Goal: Transaction & Acquisition: Book appointment/travel/reservation

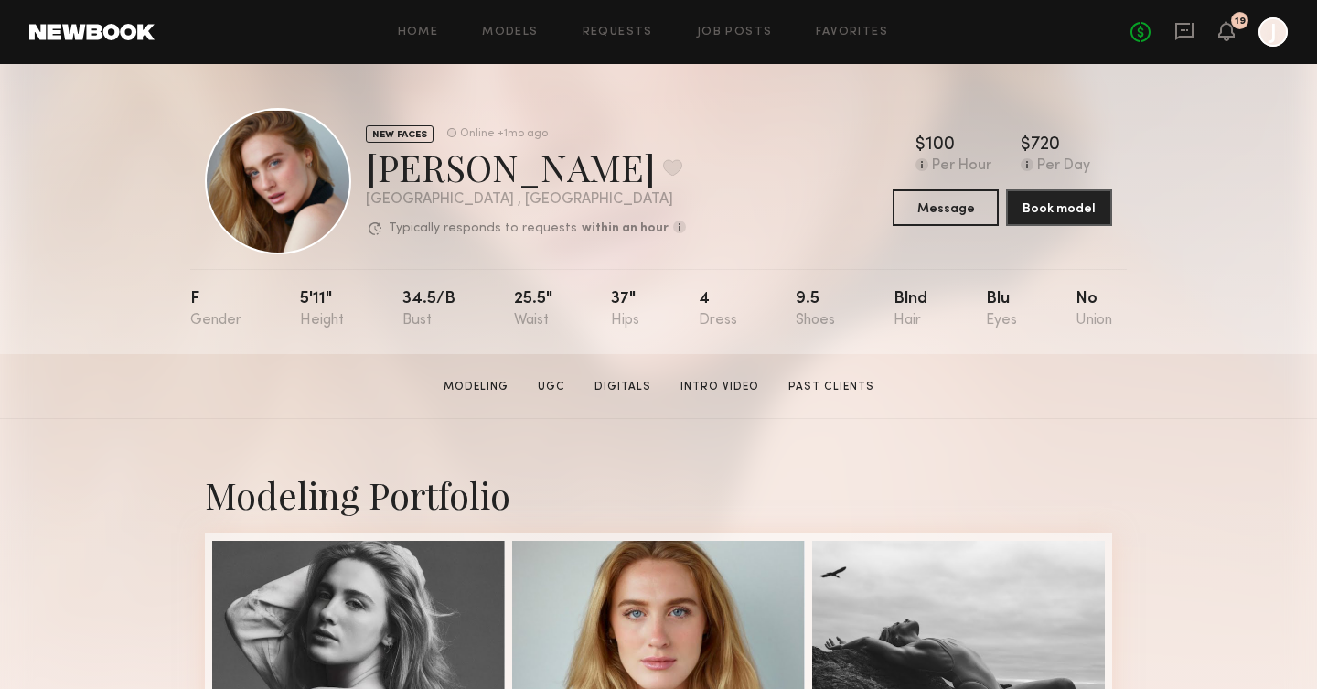
click at [312, 218] on div at bounding box center [278, 181] width 146 height 146
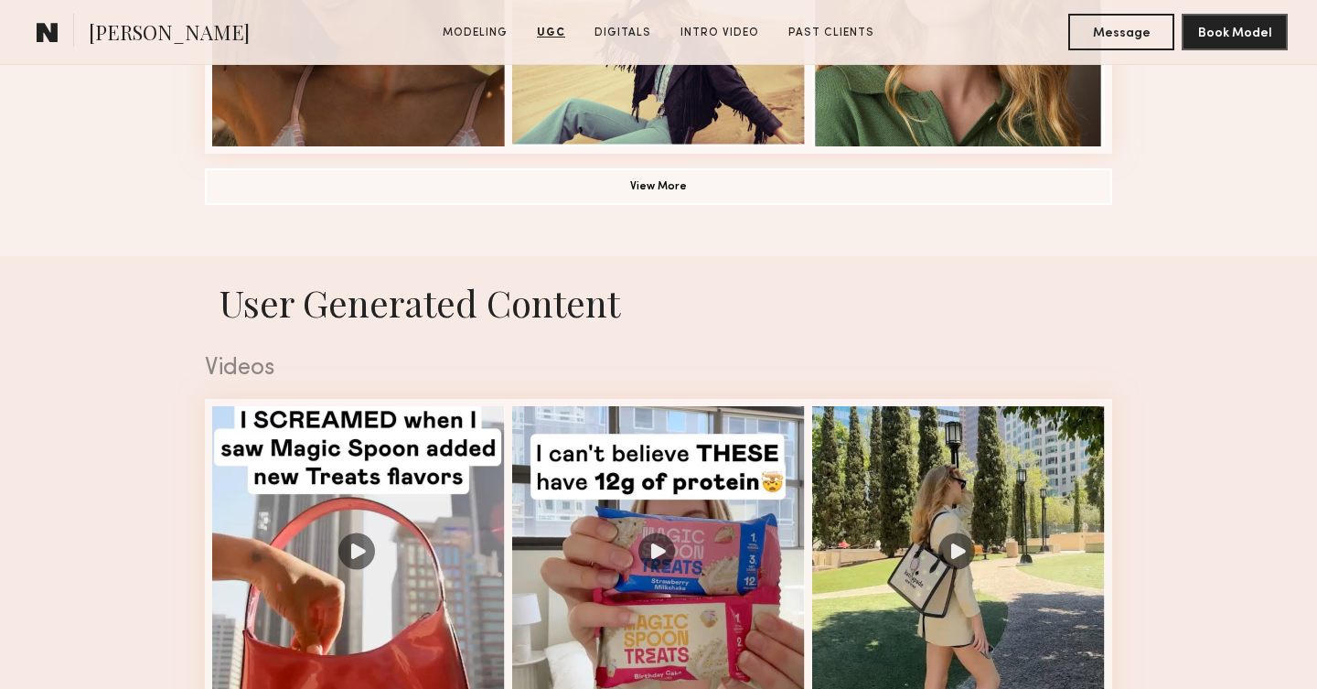
scroll to position [1158, 0]
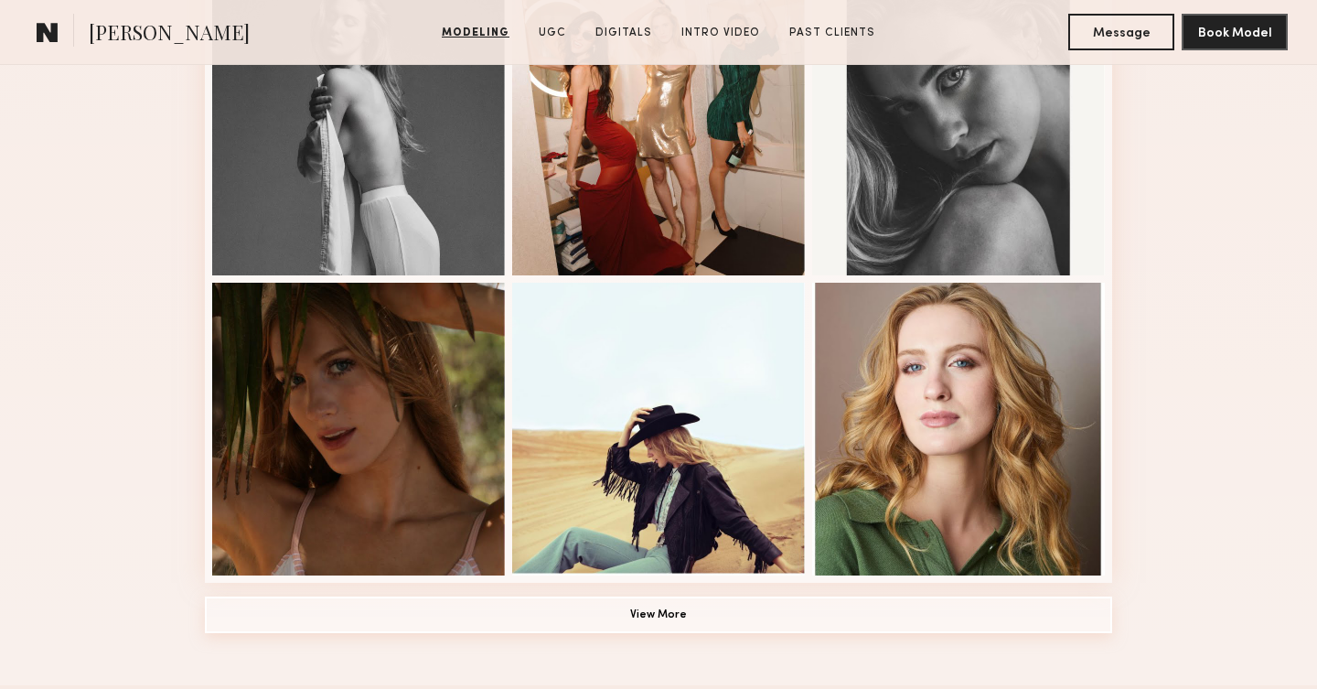
click at [302, 616] on button "View More" at bounding box center [658, 614] width 907 height 37
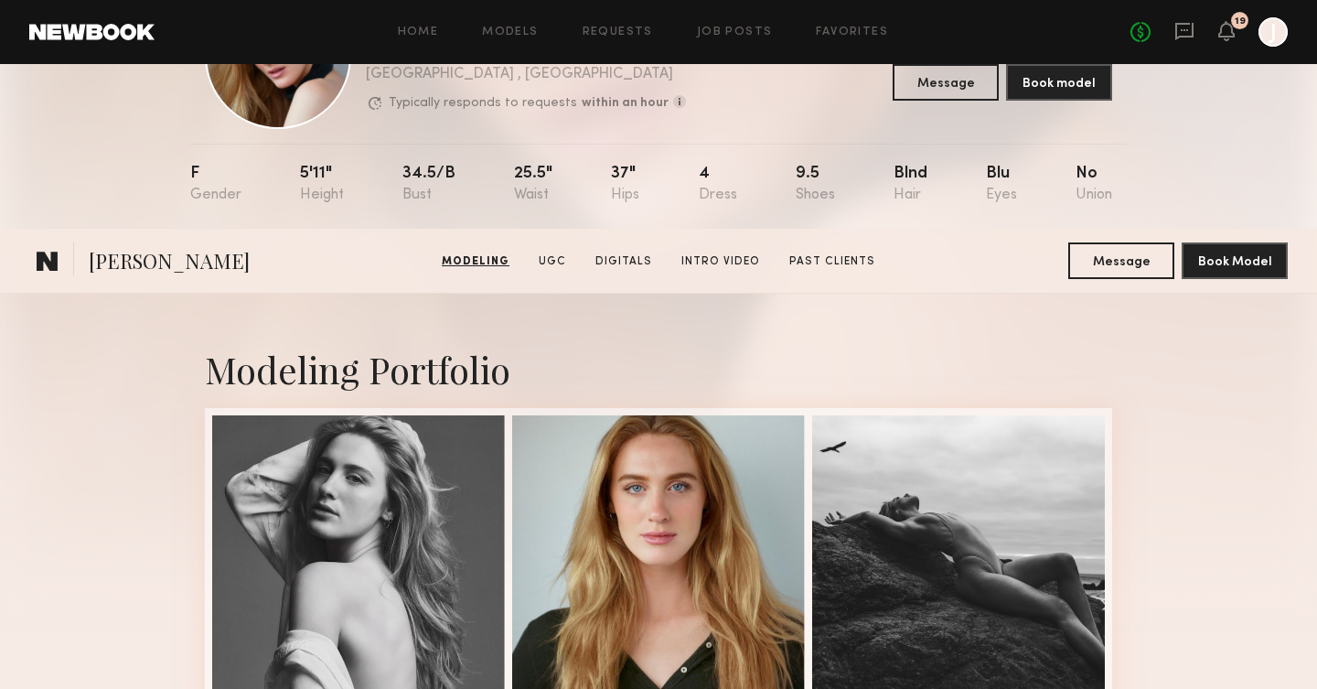
scroll to position [0, 0]
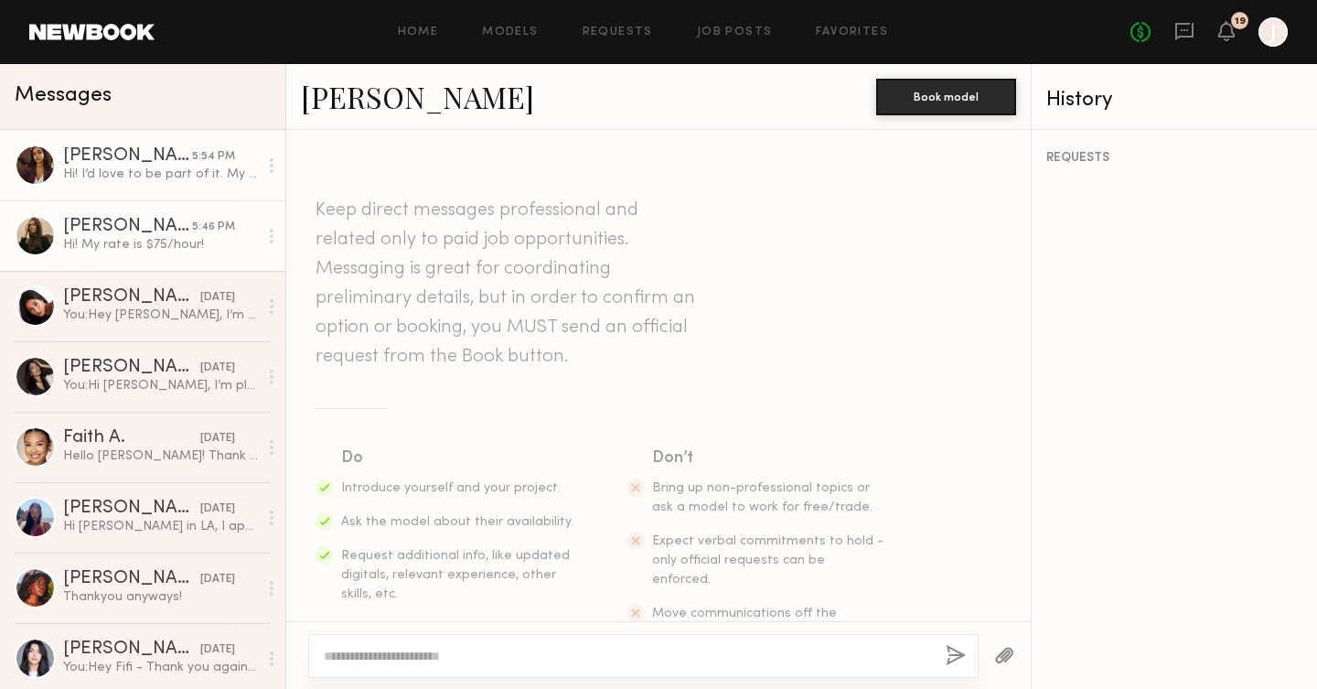
scroll to position [455, 0]
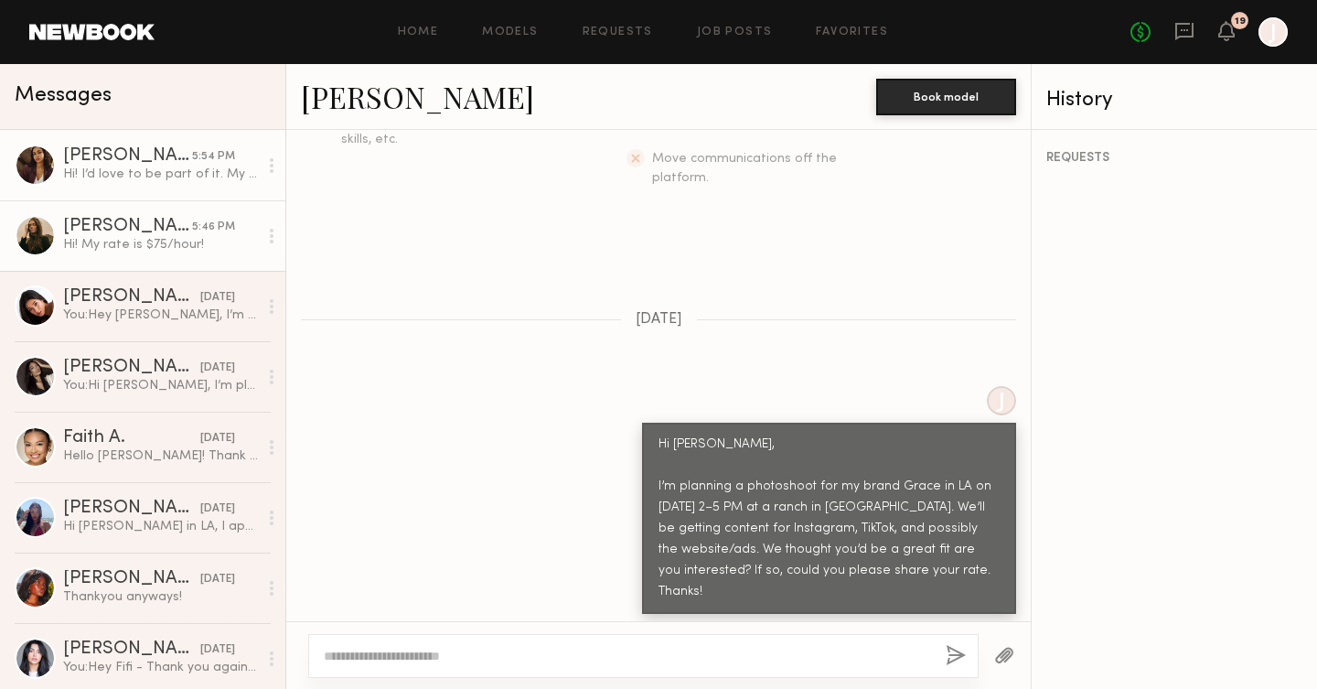
click at [131, 150] on div "Anisa N." at bounding box center [127, 156] width 129 height 18
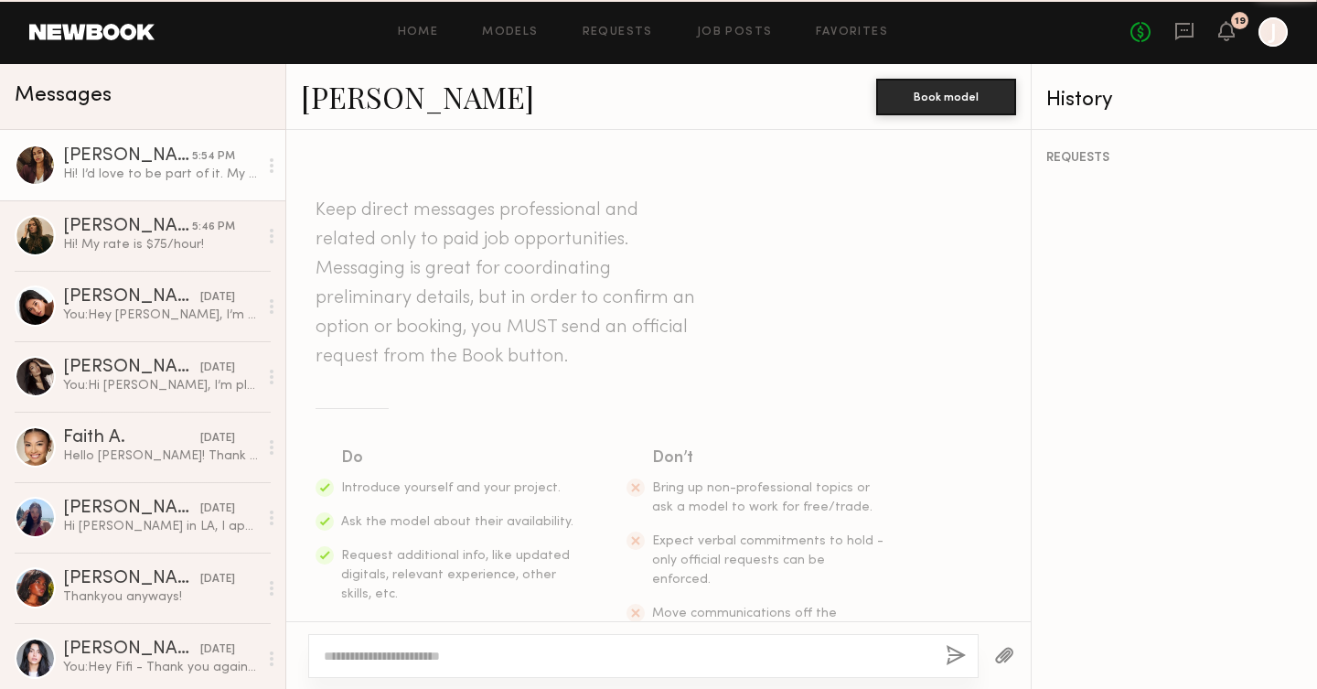
scroll to position [455, 0]
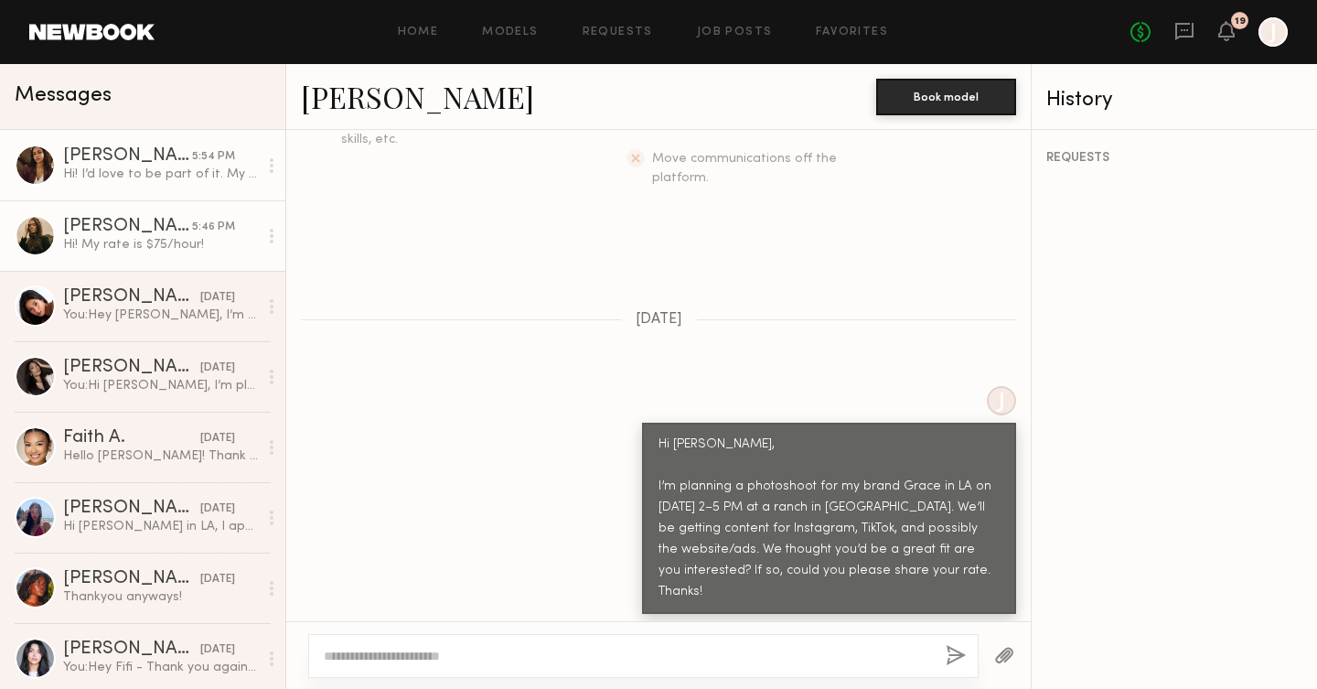
click at [132, 225] on div "Diana F." at bounding box center [127, 227] width 129 height 18
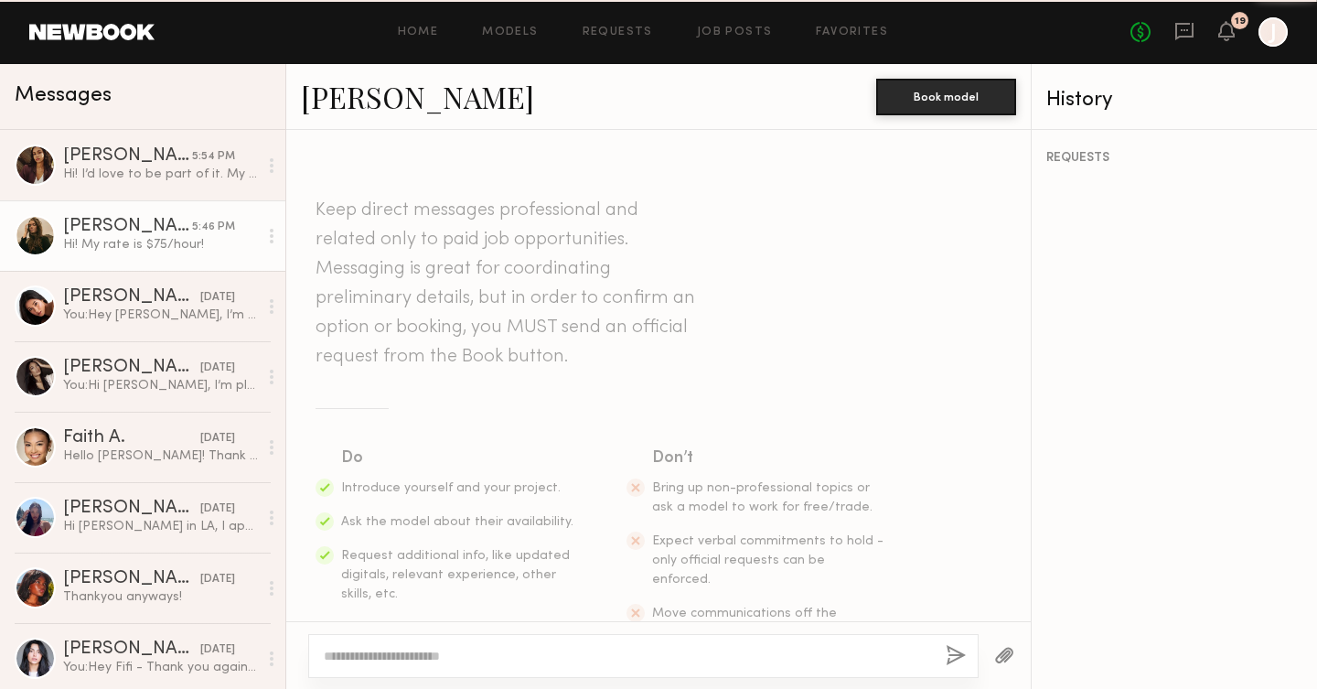
scroll to position [455, 0]
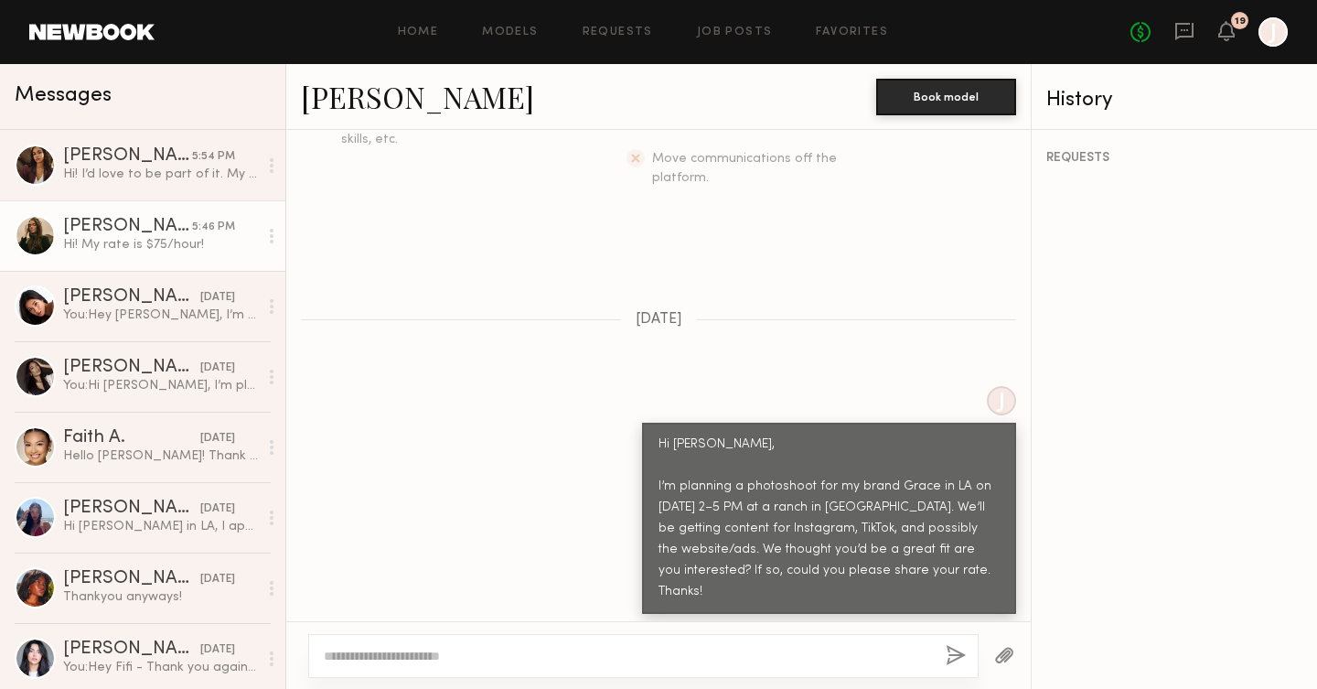
click at [358, 633] on div "Hi! My rate is $75/hour!" at bounding box center [387, 643] width 141 height 21
click at [394, 528] on div "J Hi Diana, I’m planning a photoshoot for my brand Grace in LA on Oct 23rd from…" at bounding box center [658, 500] width 744 height 228
click at [349, 103] on link "Diana F." at bounding box center [417, 96] width 233 height 39
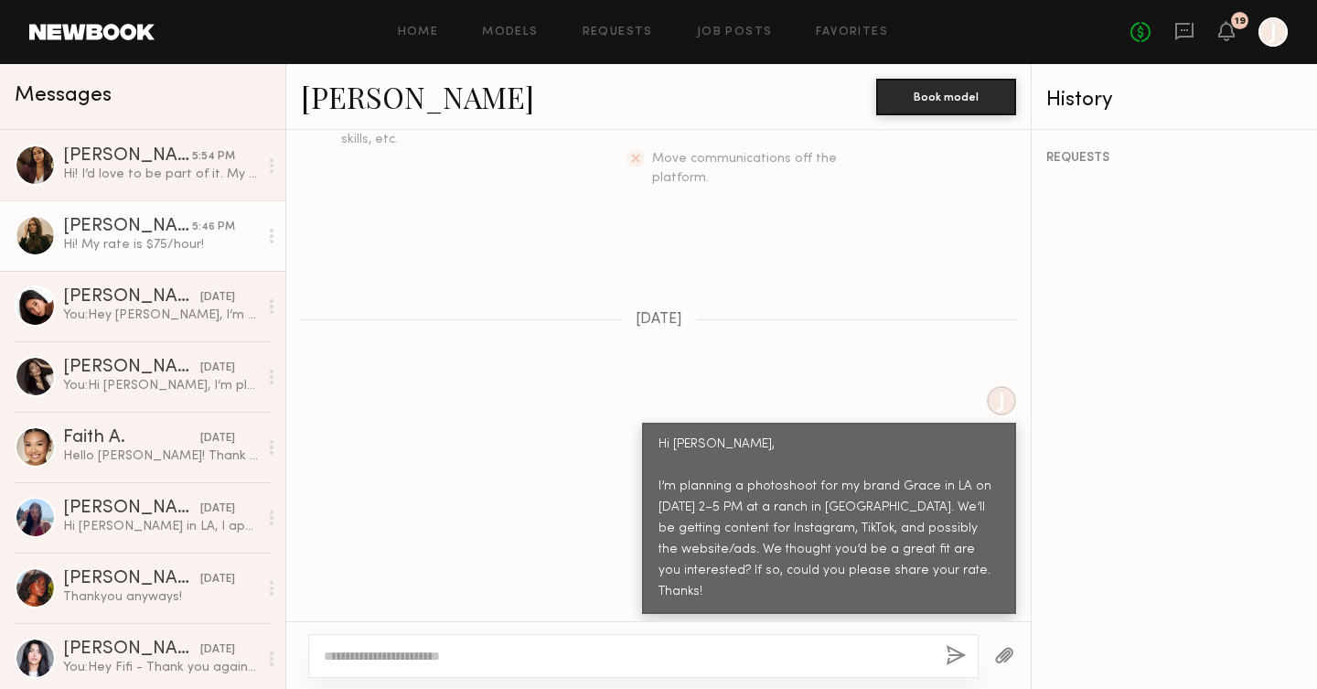
click at [341, 109] on link "Diana F." at bounding box center [417, 96] width 233 height 39
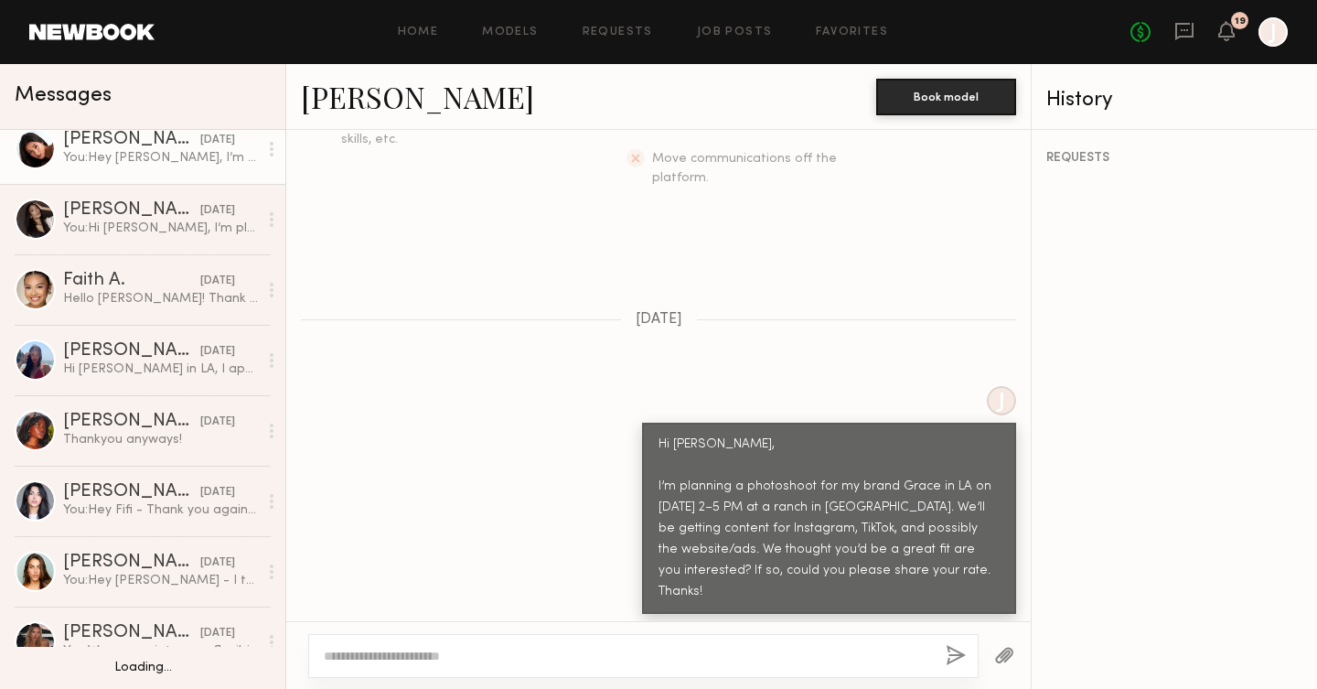
scroll to position [165, 0]
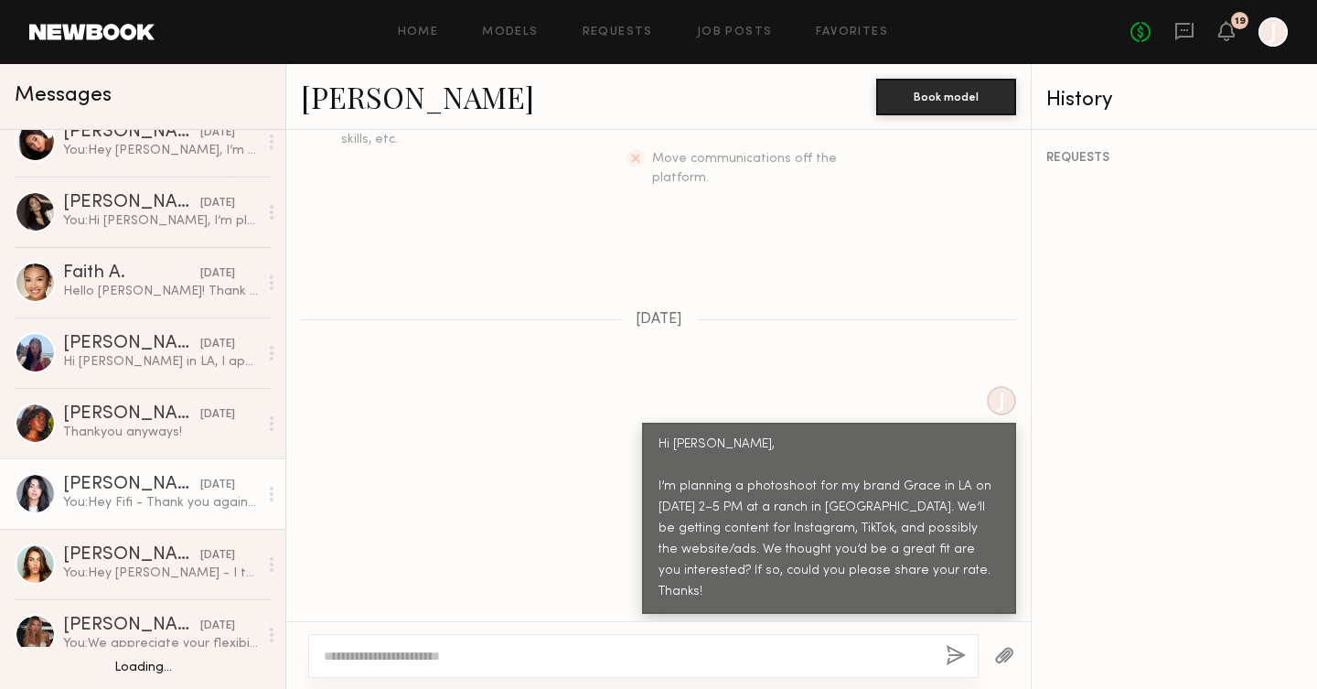
click at [131, 498] on div "You: Hey Fifi - Thank you again for your interest! We’ve decided to move forwar…" at bounding box center [160, 502] width 195 height 17
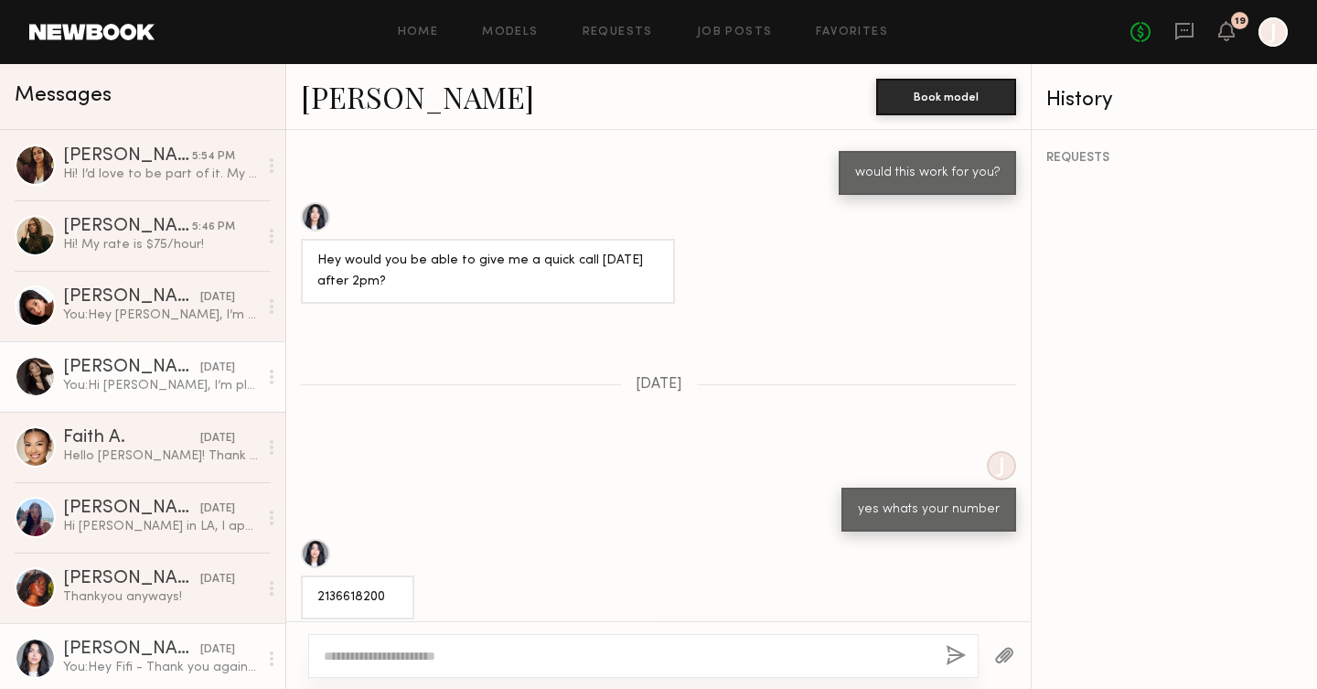
click at [213, 389] on div "You: Hi Mallory, I’m planning a photoshoot for my brand Grace in LA on Oct 23rd…" at bounding box center [160, 385] width 195 height 17
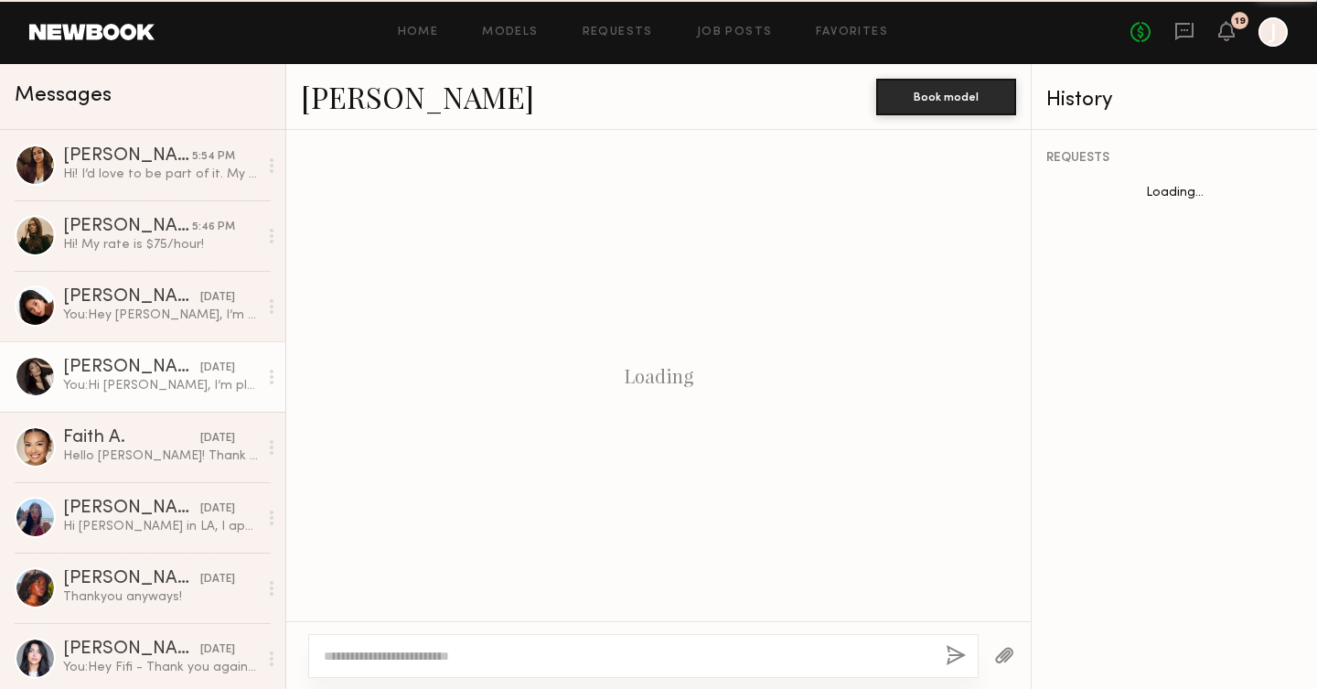
scroll to position [403, 0]
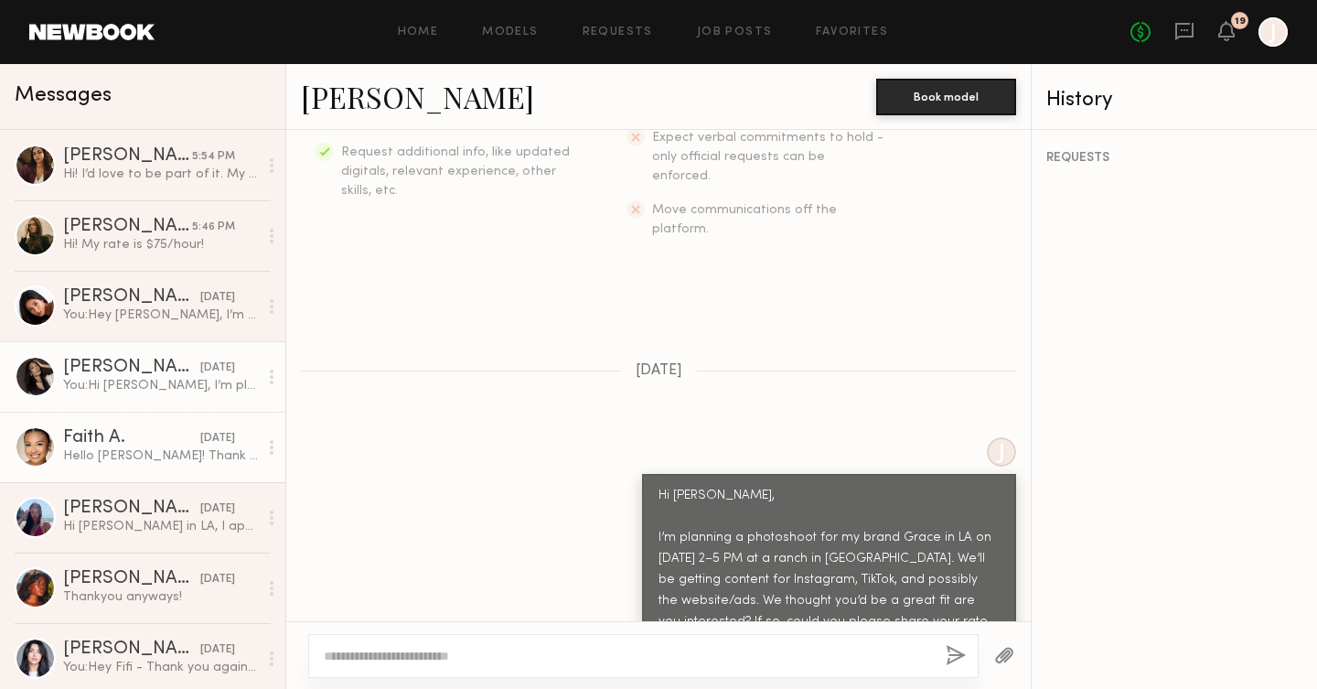
click at [200, 435] on div "09/26/2025" at bounding box center [217, 438] width 35 height 17
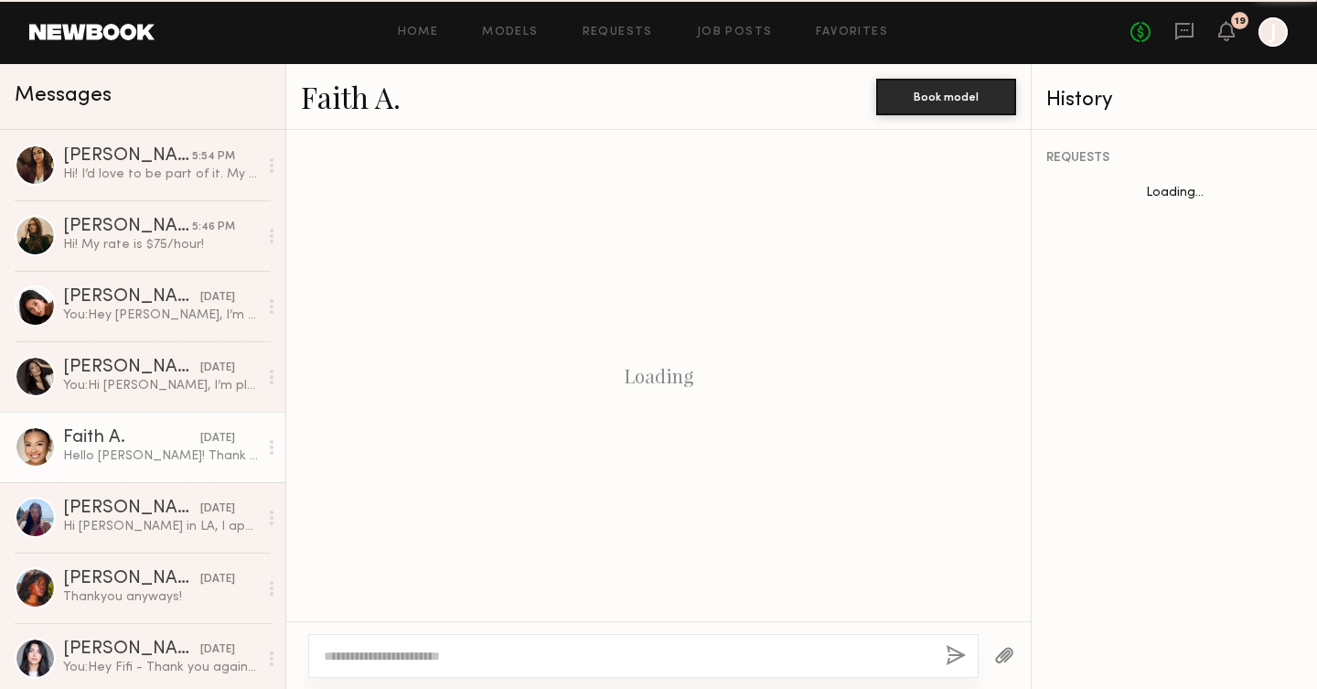
scroll to position [929, 0]
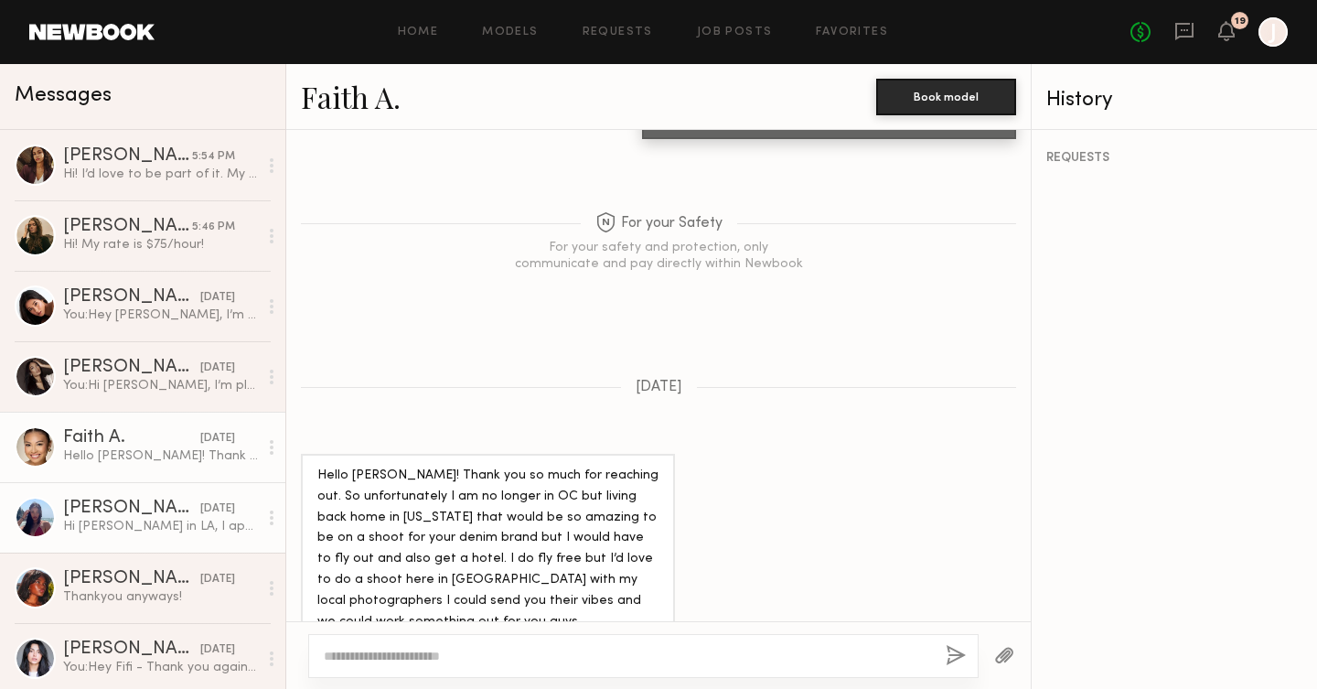
click at [173, 525] on div "Hi Grace in LA, I apologize for the late response. I’ve been out of office as I…" at bounding box center [160, 526] width 195 height 17
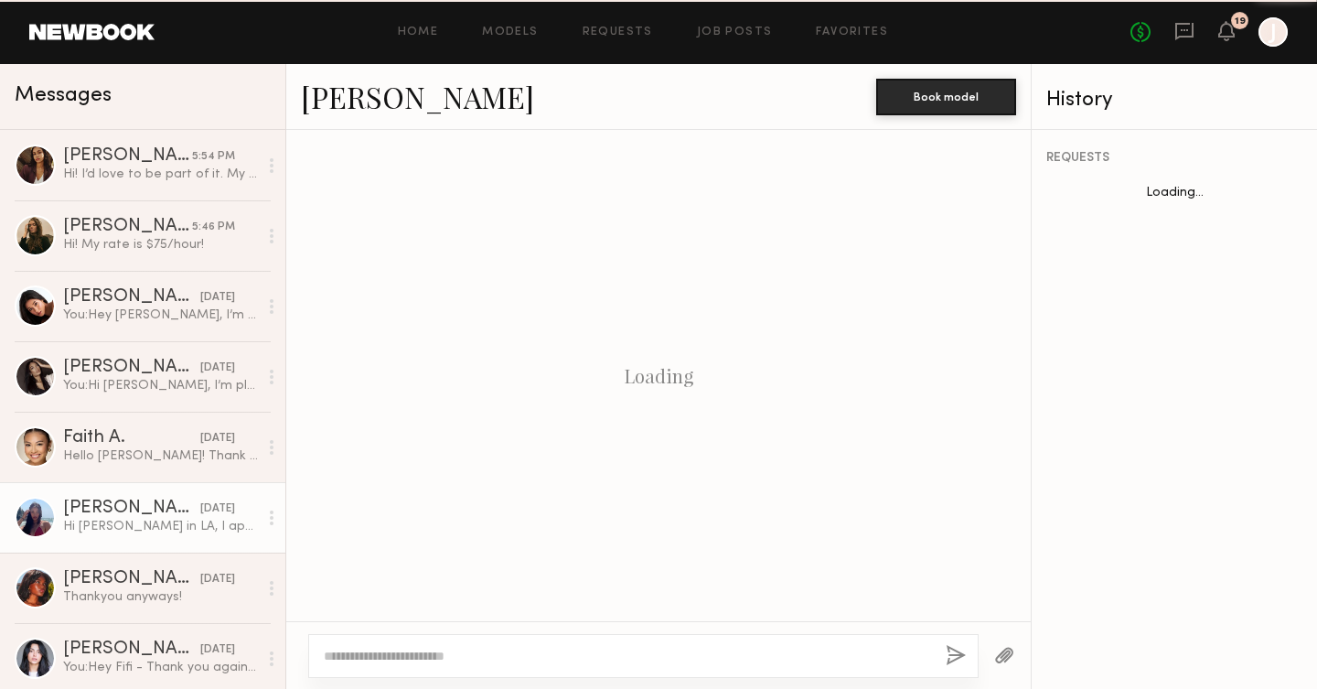
scroll to position [636, 0]
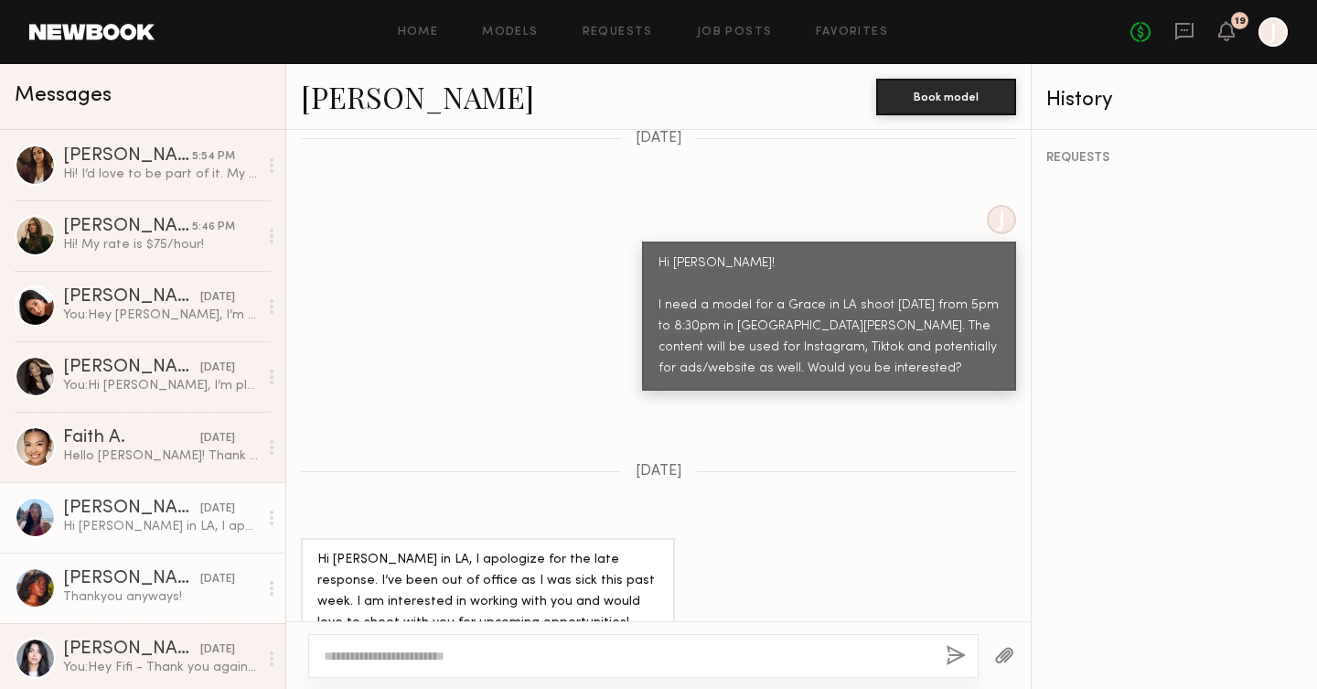
click at [153, 584] on div "Mia H." at bounding box center [131, 579] width 137 height 18
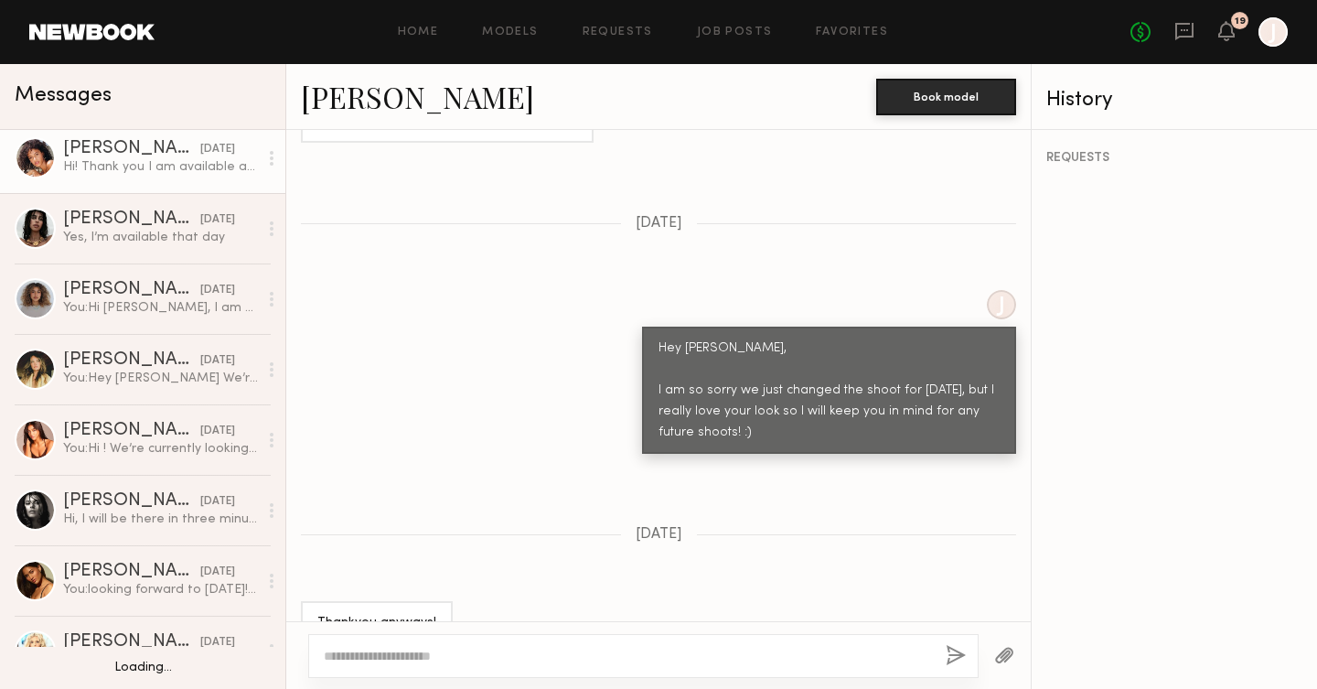
scroll to position [924, 0]
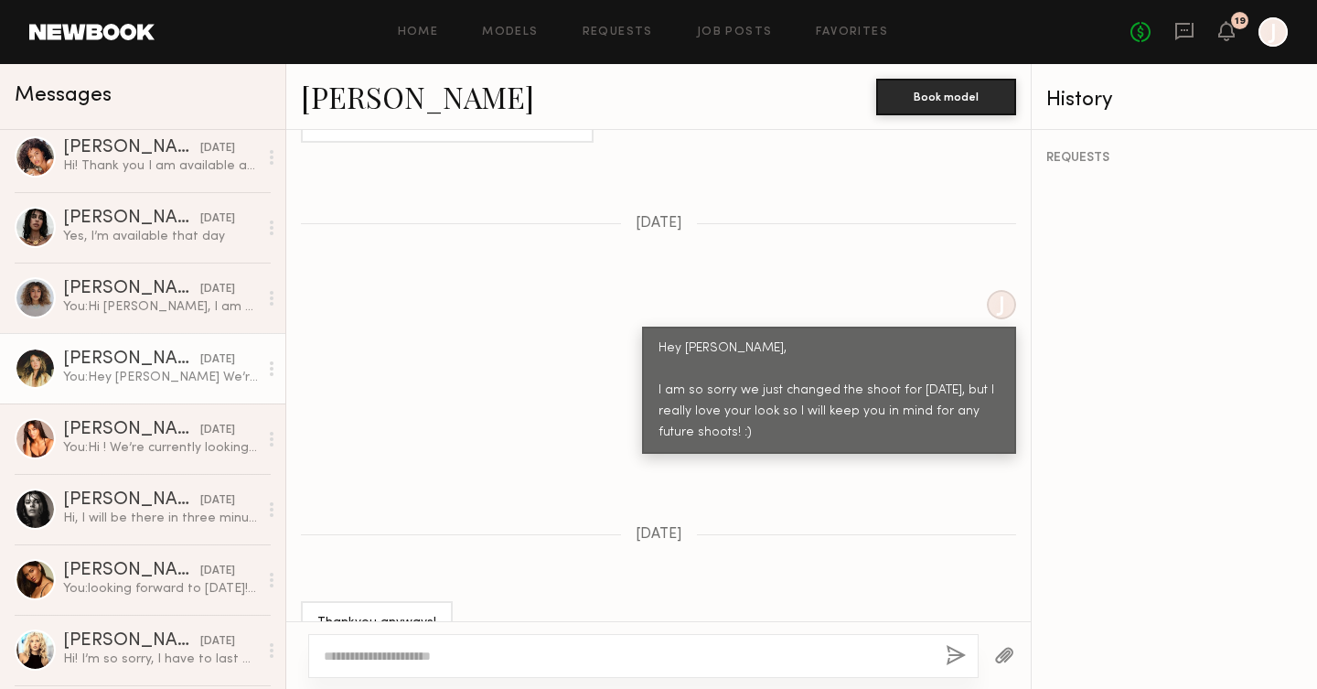
click at [166, 397] on link "Mia G. 09/09/2025 You: Hey Mia We’re currently looking for a model to shoot soc…" at bounding box center [142, 368] width 285 height 70
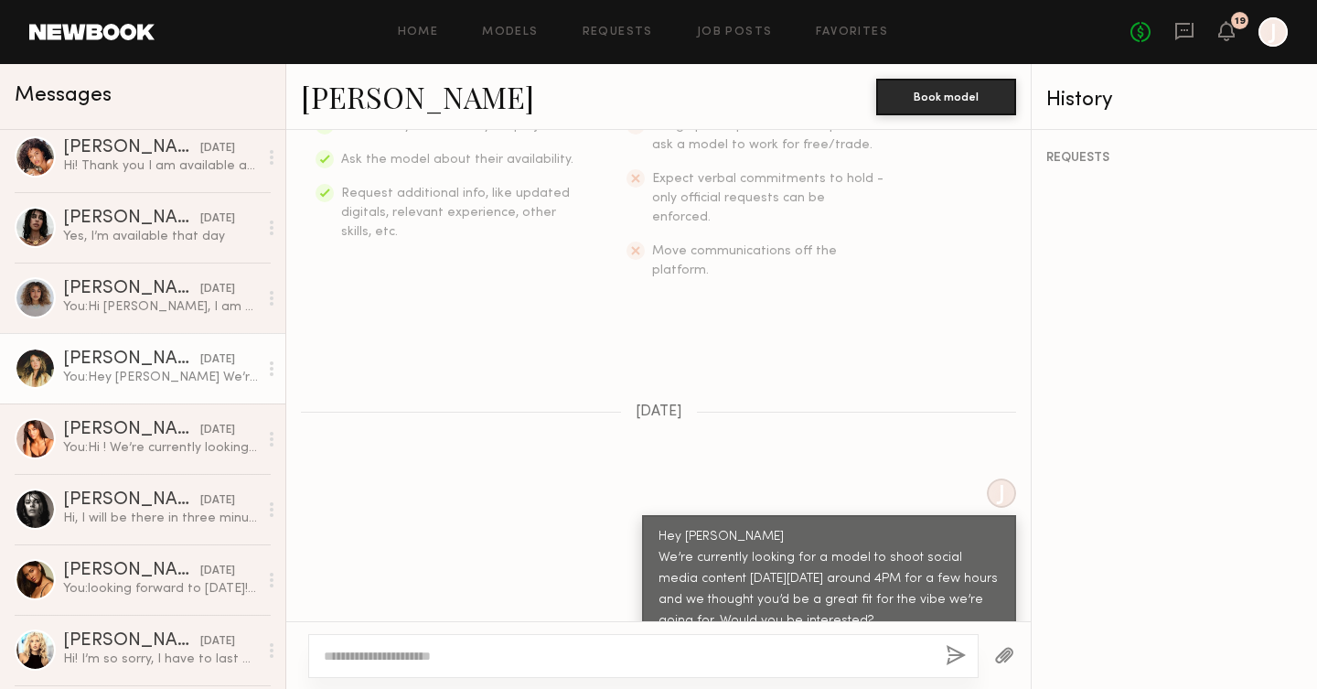
scroll to position [957, 0]
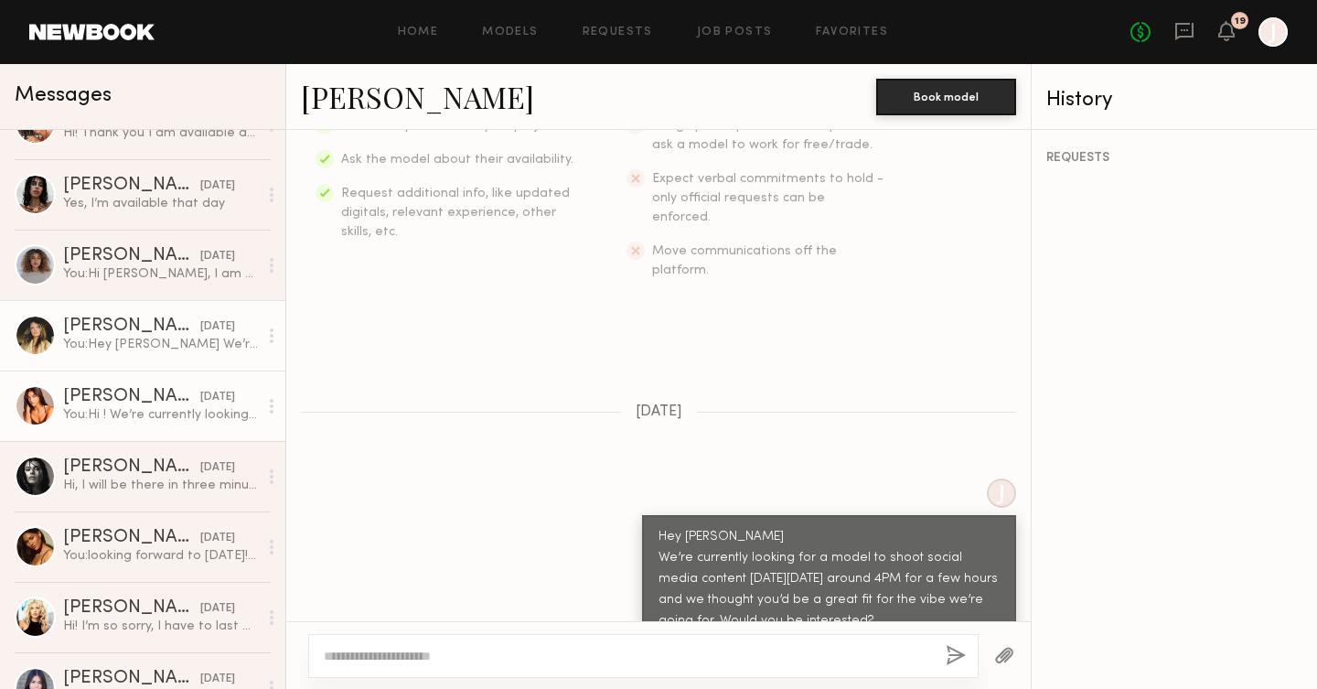
click at [145, 418] on div "You: Hi ! We’re currently looking for a model to shoot social media content on …" at bounding box center [160, 414] width 195 height 17
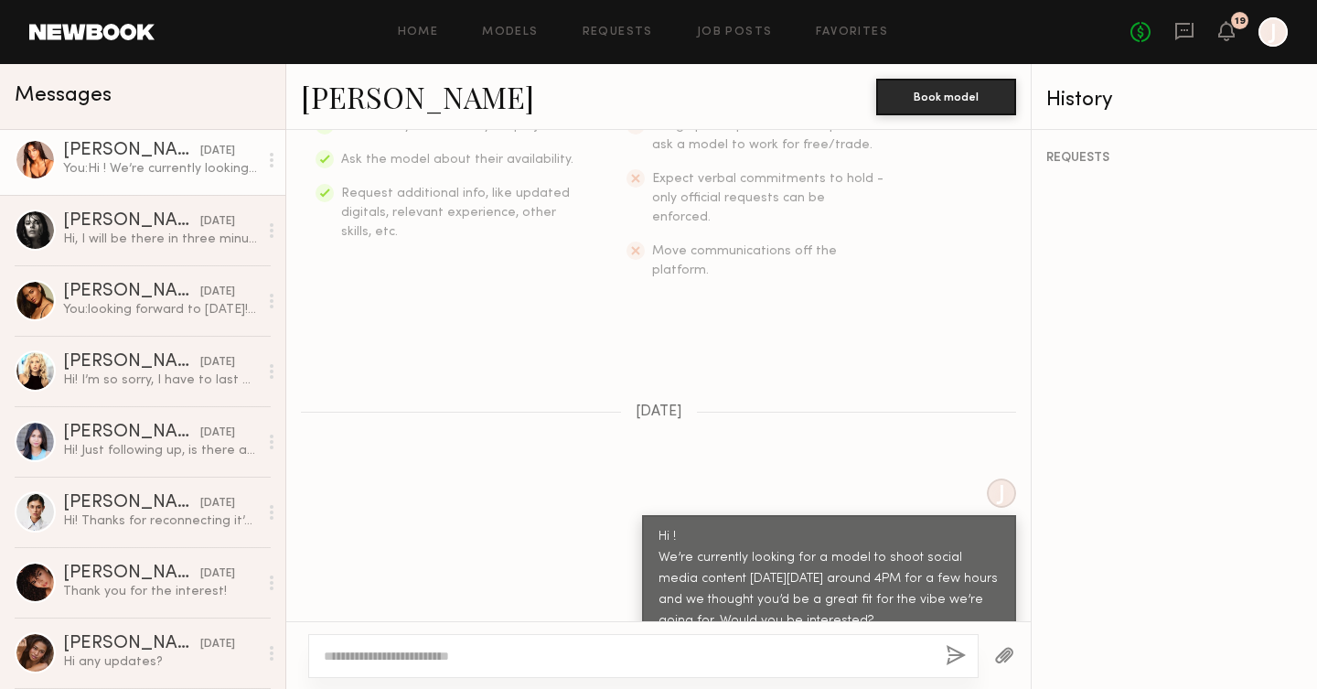
scroll to position [1204, 0]
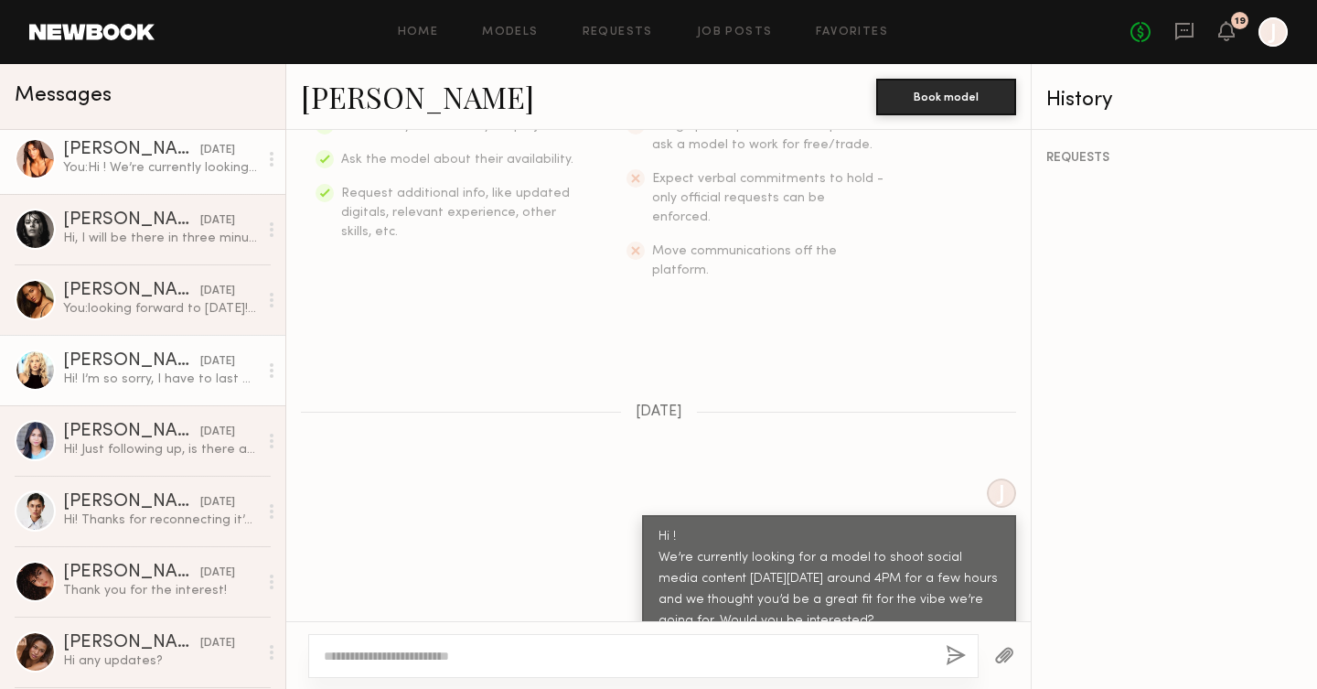
click at [148, 384] on div "Hi! I’m so sorry, I have to last minute cancel for the shoot tomorrow. Is there…" at bounding box center [160, 378] width 195 height 17
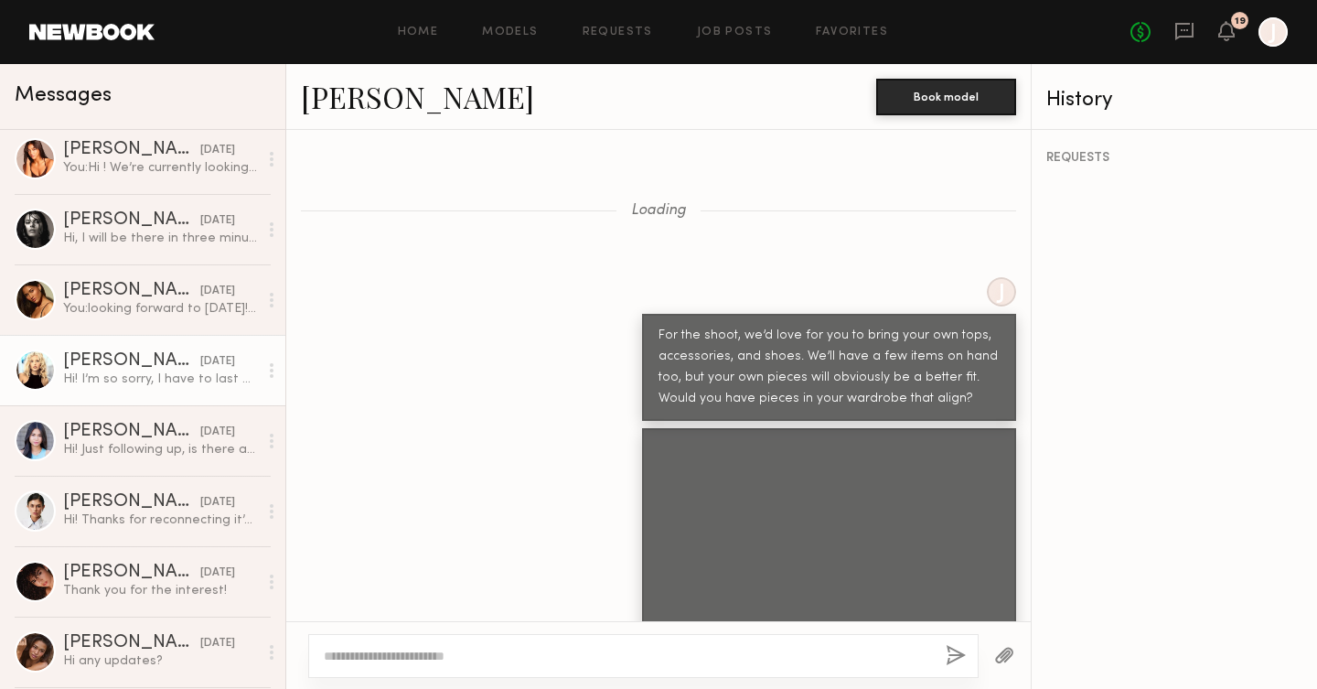
scroll to position [1493, 0]
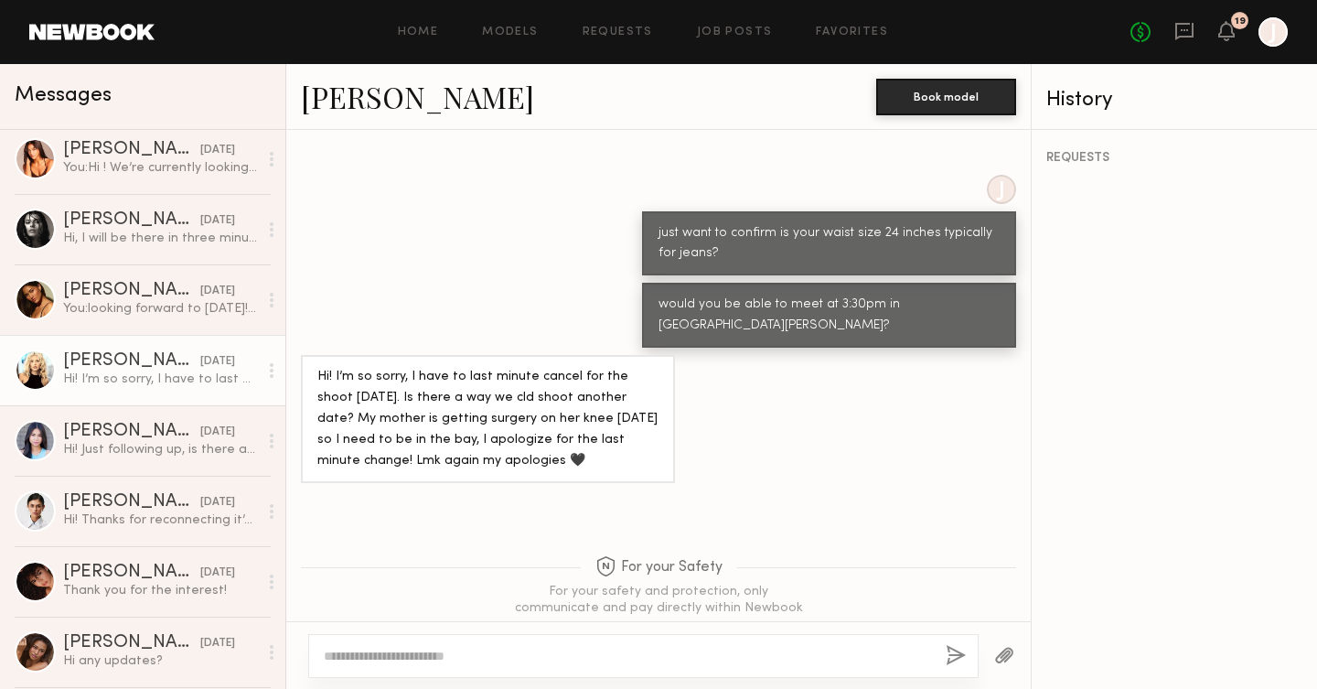
click at [354, 95] on link "Bianca A." at bounding box center [417, 96] width 233 height 39
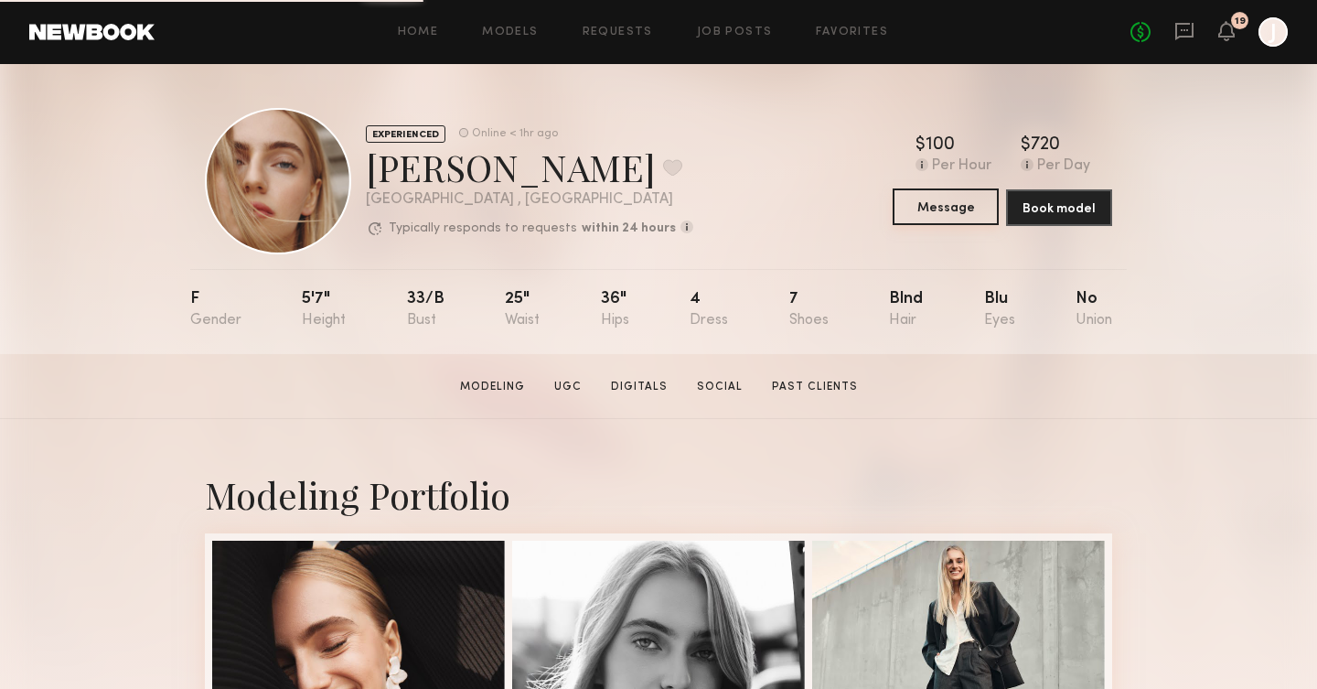
click at [938, 207] on button "Message" at bounding box center [946, 206] width 106 height 37
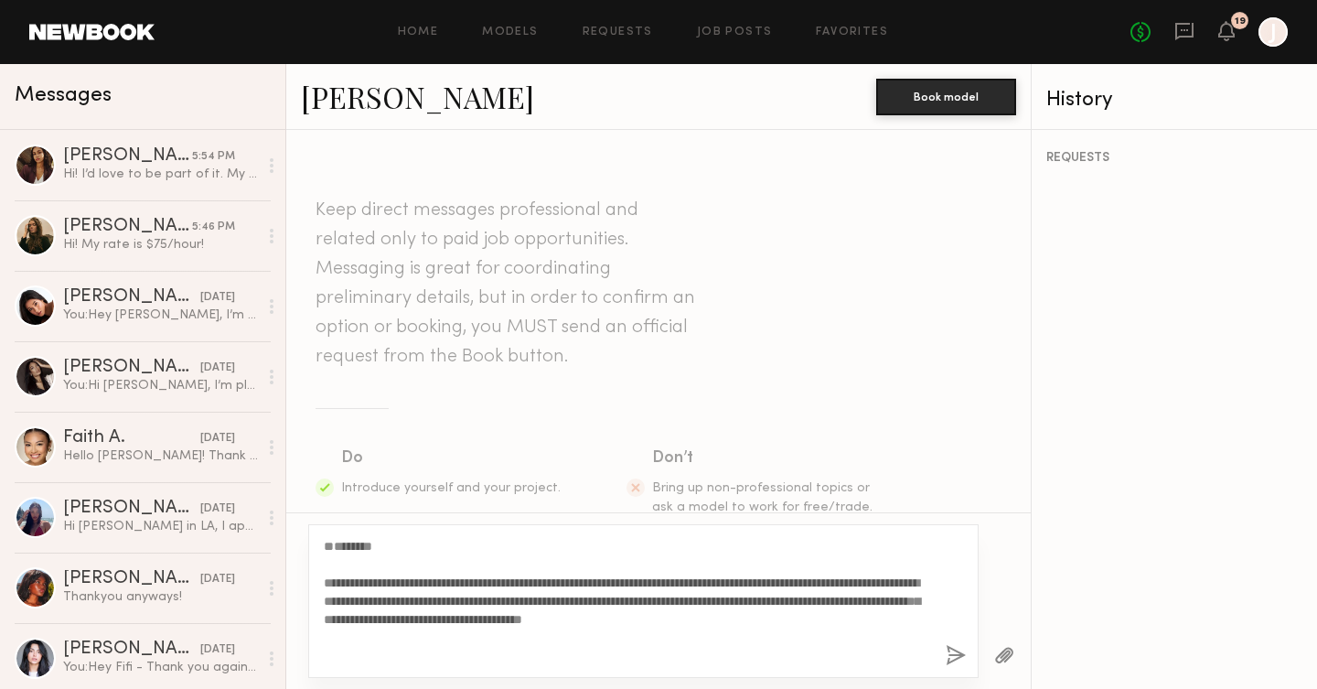
click at [324, 581] on textarea "**********" at bounding box center [627, 601] width 607 height 128
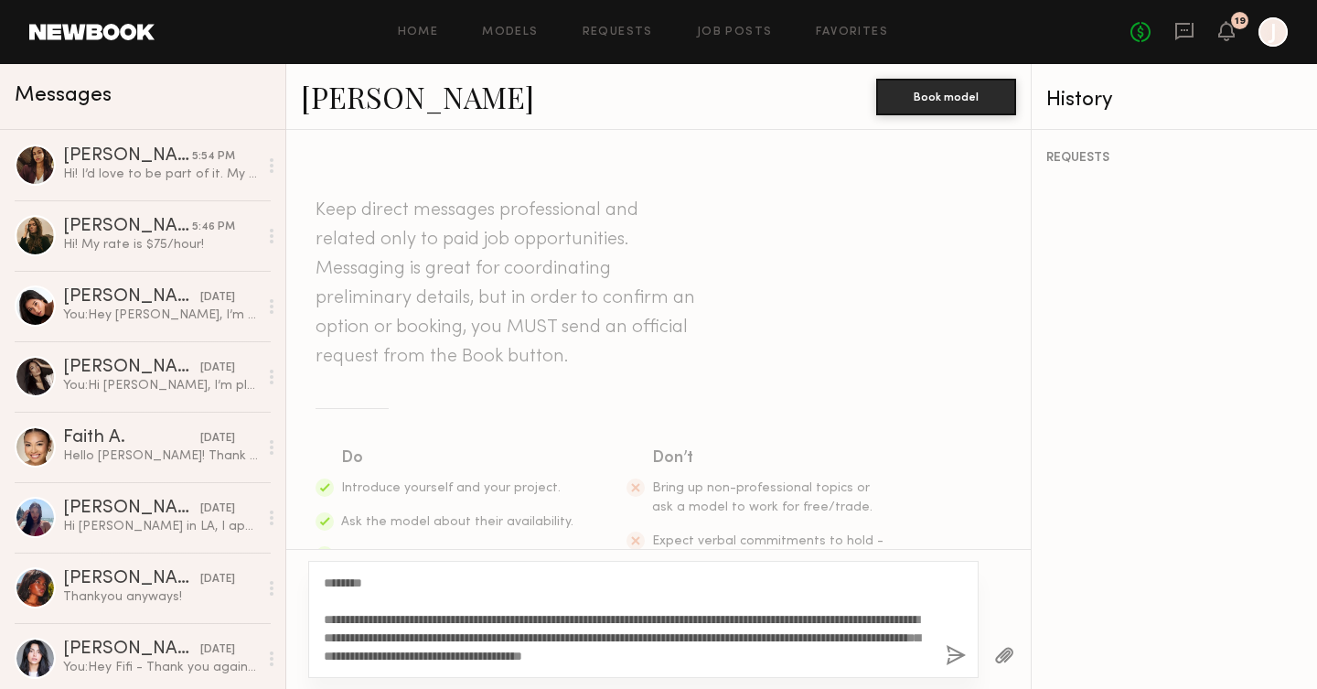
click at [352, 582] on textarea "**********" at bounding box center [627, 618] width 607 height 91
click at [413, 614] on textarea "**********" at bounding box center [627, 618] width 607 height 91
click at [841, 619] on textarea "**********" at bounding box center [627, 618] width 607 height 91
type textarea "**********"
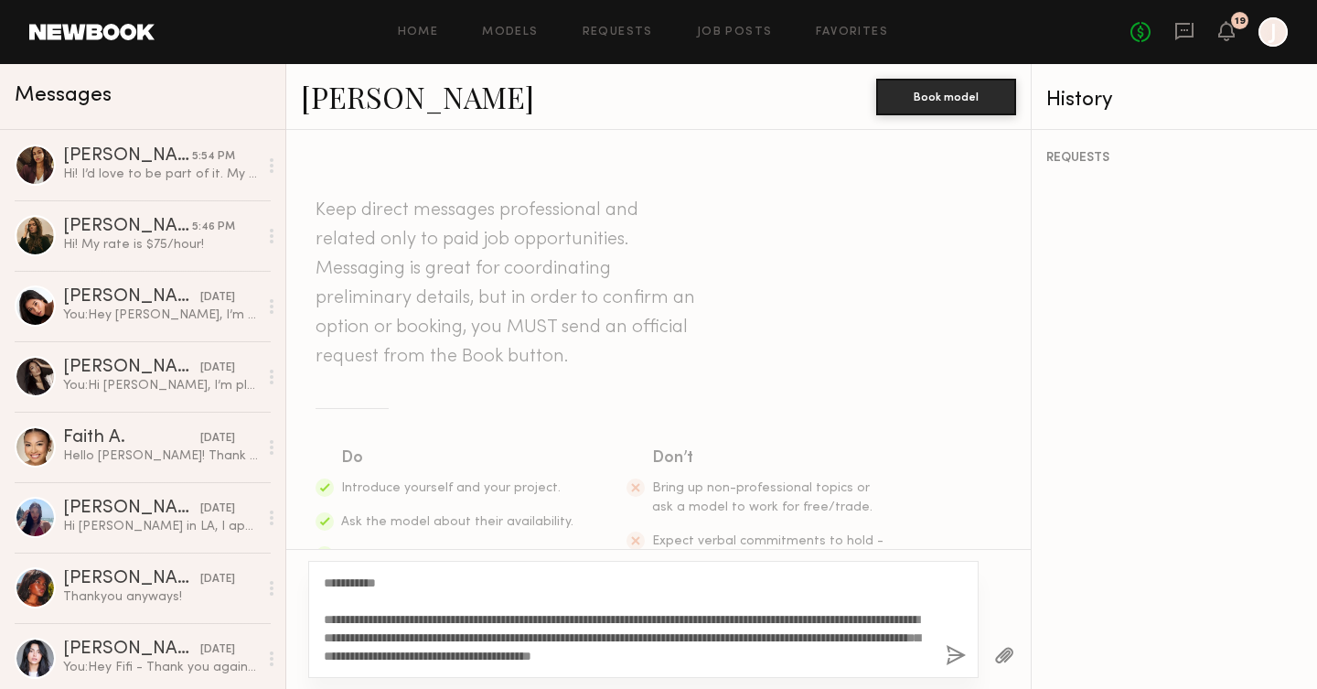
click at [962, 659] on button "button" at bounding box center [956, 656] width 20 height 23
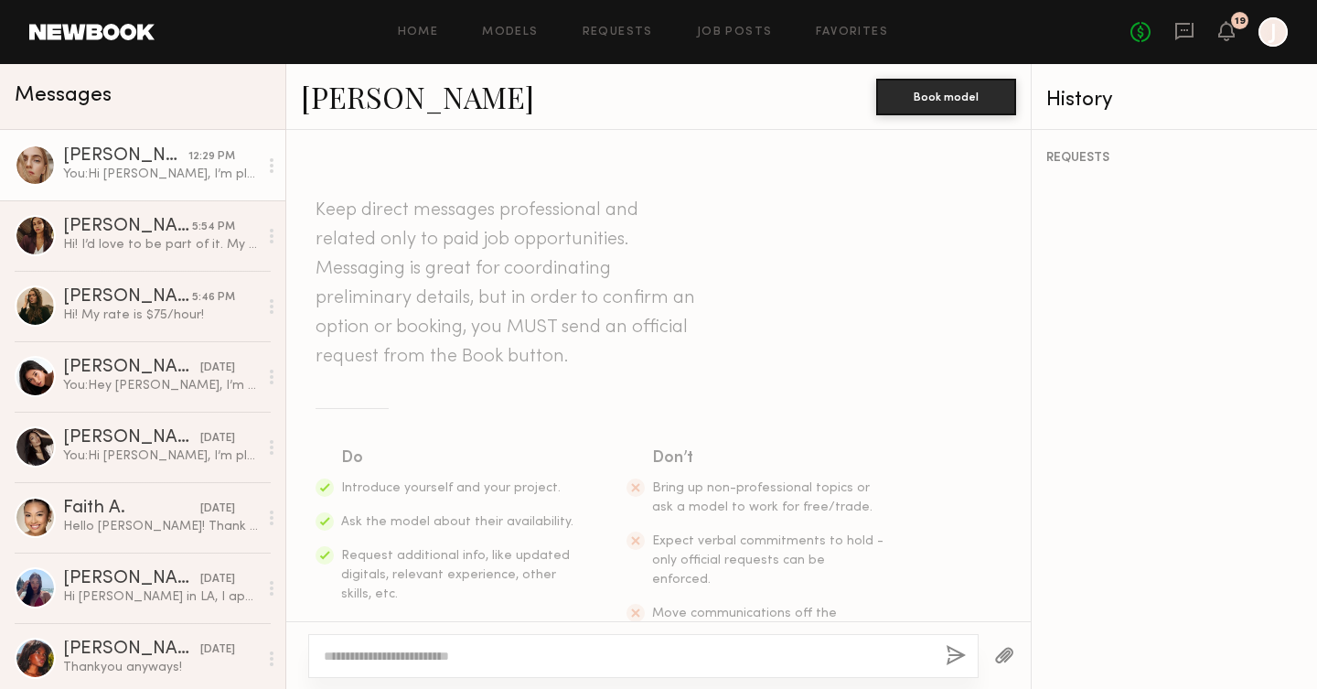
scroll to position [424, 0]
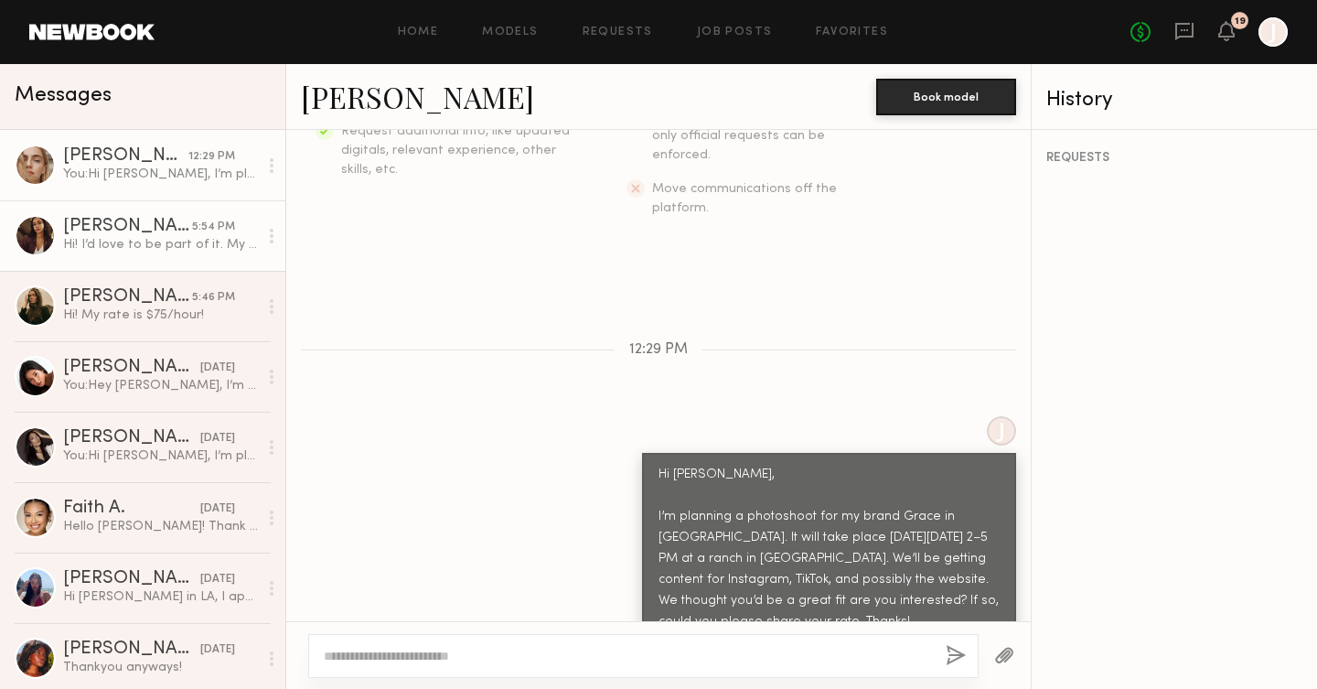
click at [158, 242] on div "Hi! I’d love to be part of it. My rate is 150/hr" at bounding box center [160, 244] width 195 height 17
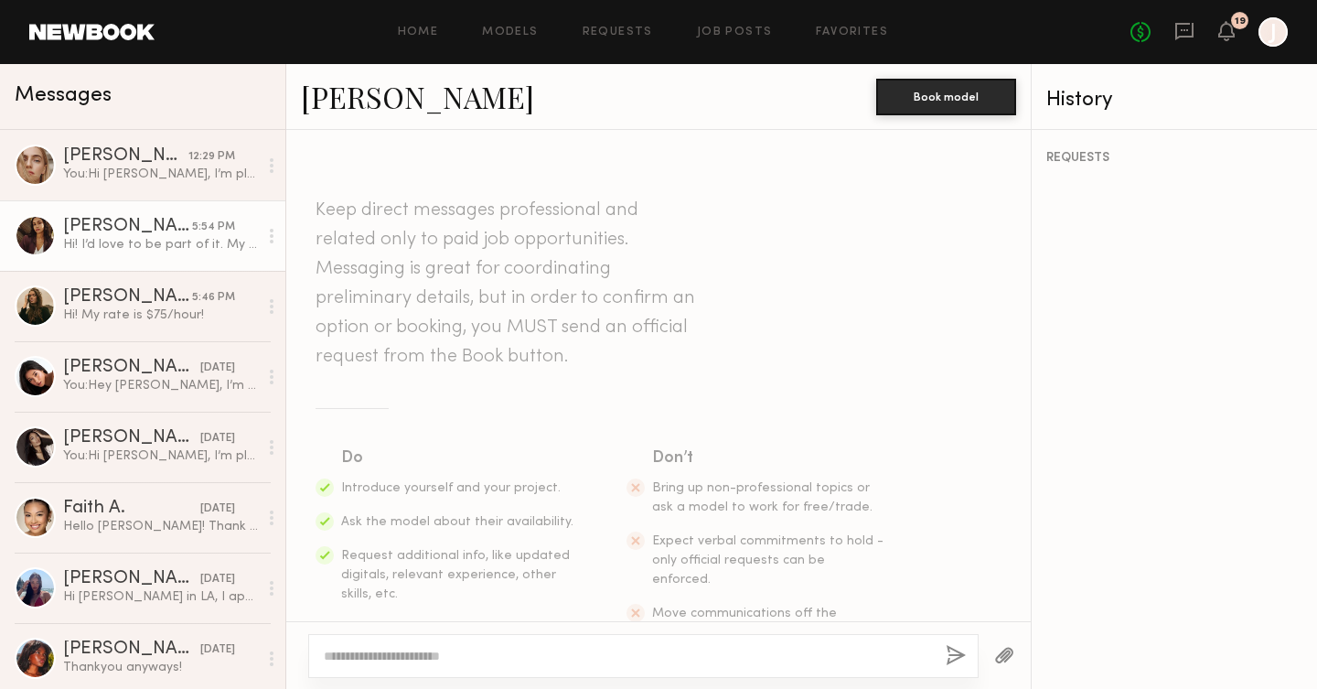
scroll to position [455, 0]
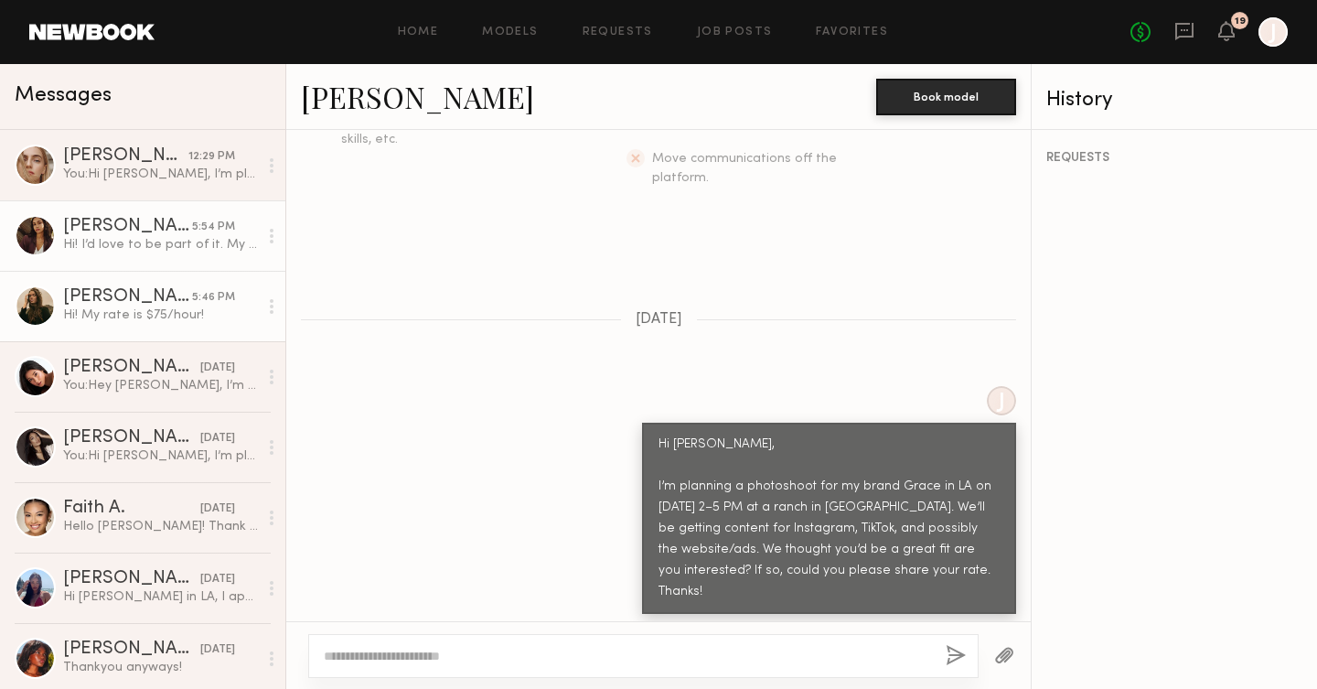
click at [153, 294] on div "Diana F." at bounding box center [127, 297] width 129 height 18
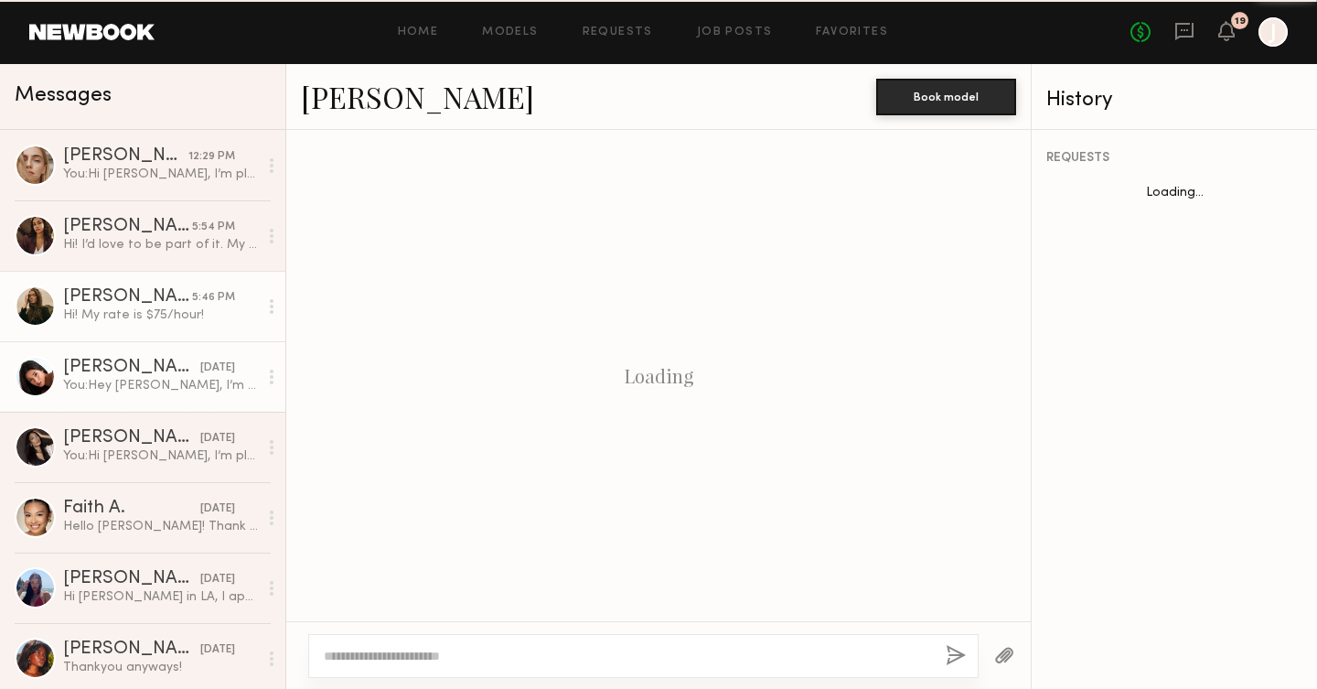
scroll to position [455, 0]
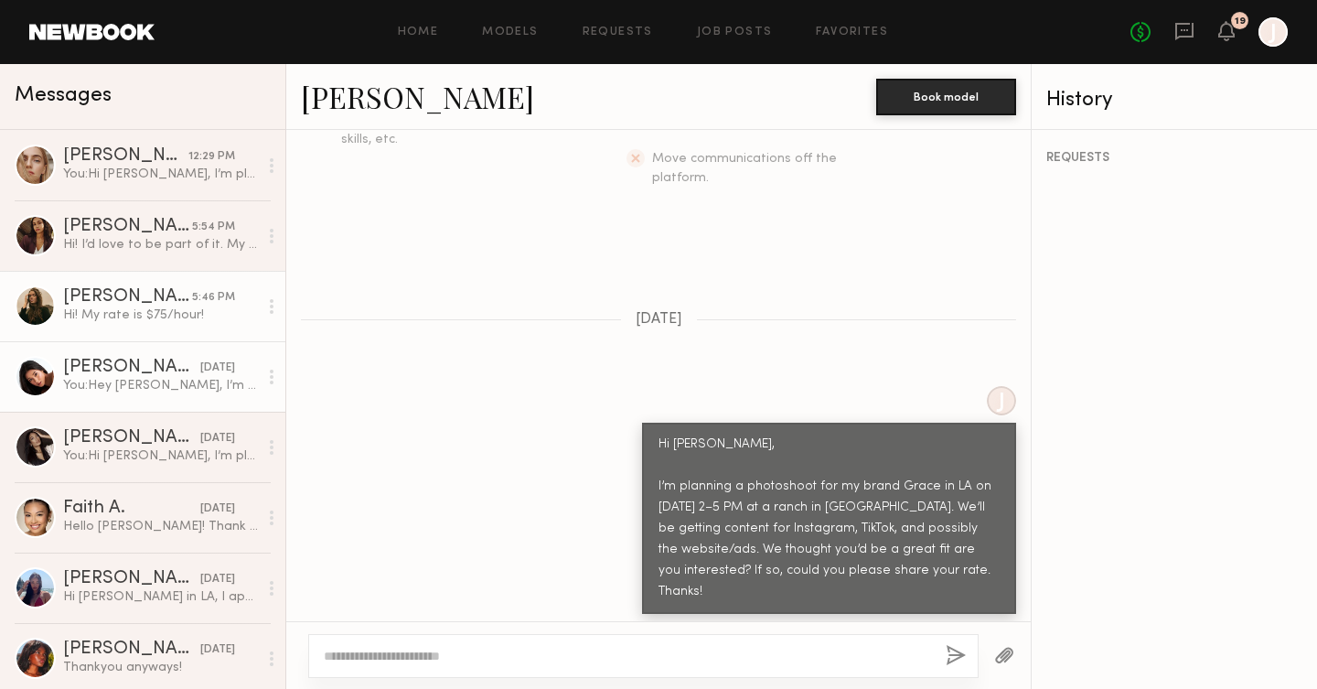
click at [151, 369] on div "Giti T." at bounding box center [131, 368] width 137 height 18
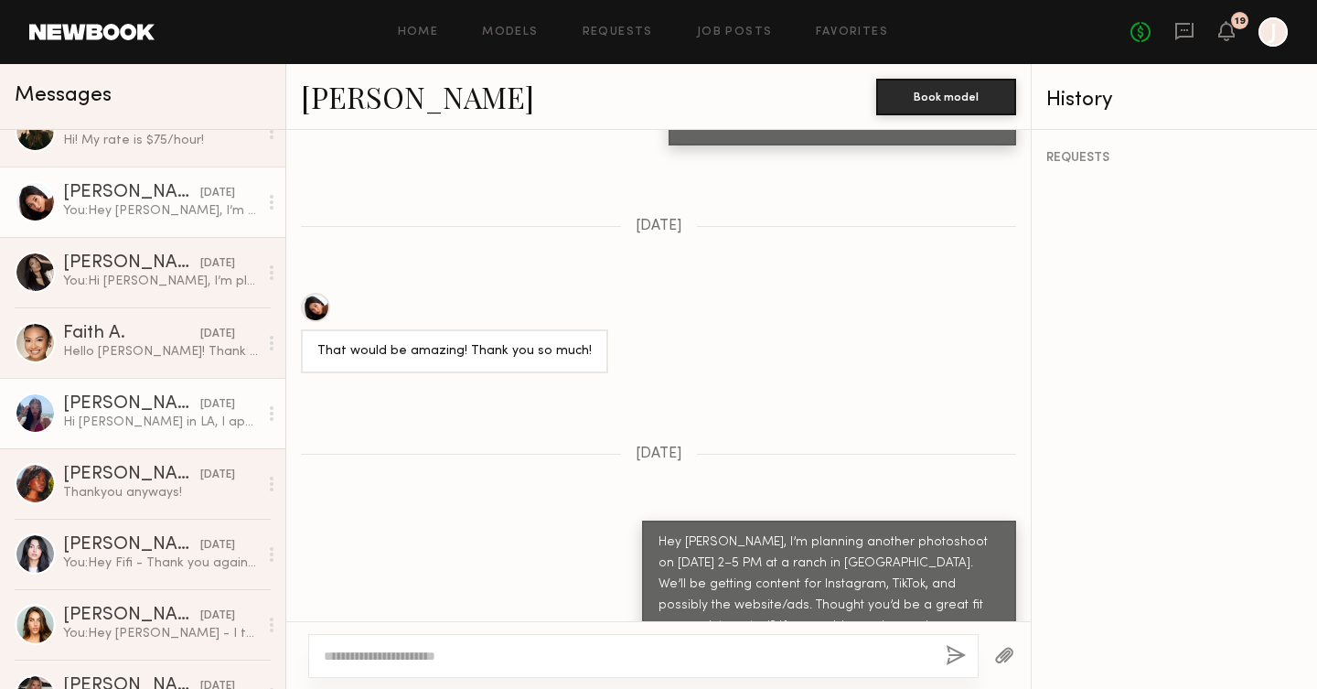
scroll to position [258, 0]
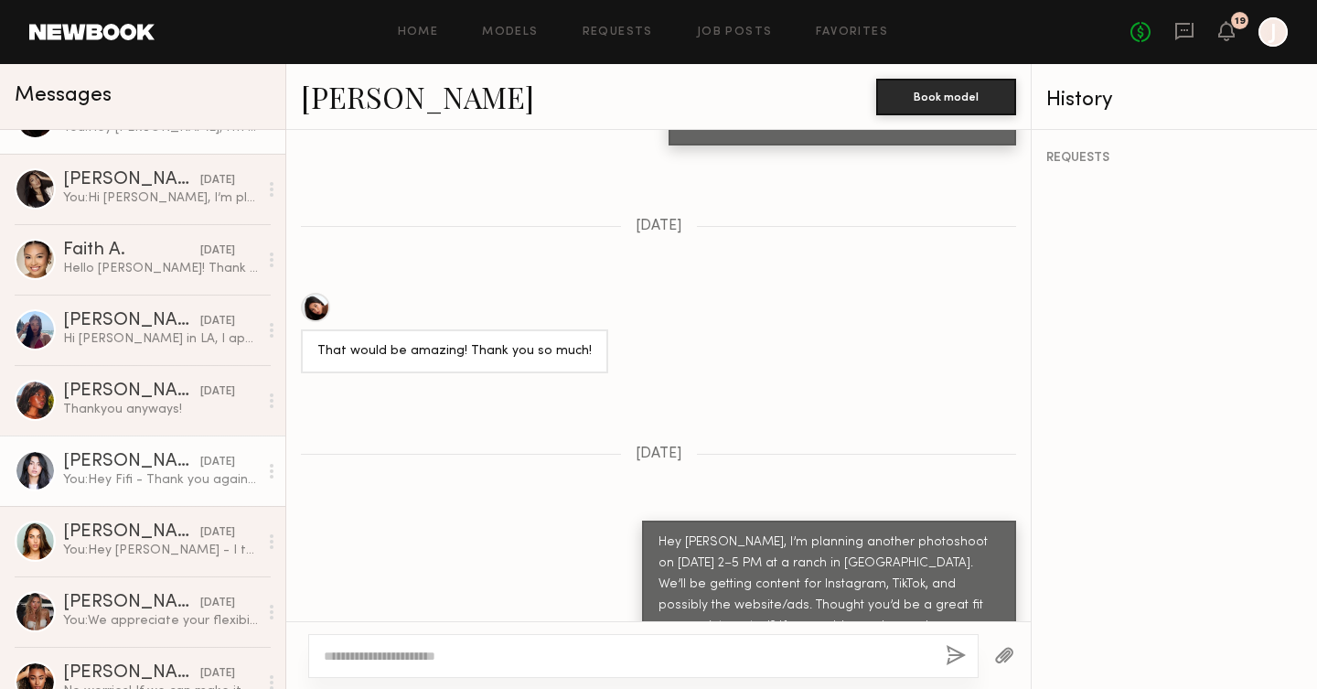
click at [141, 481] on div "You: Hey Fifi - Thank you again for your interest! We’ve decided to move forwar…" at bounding box center [160, 479] width 195 height 17
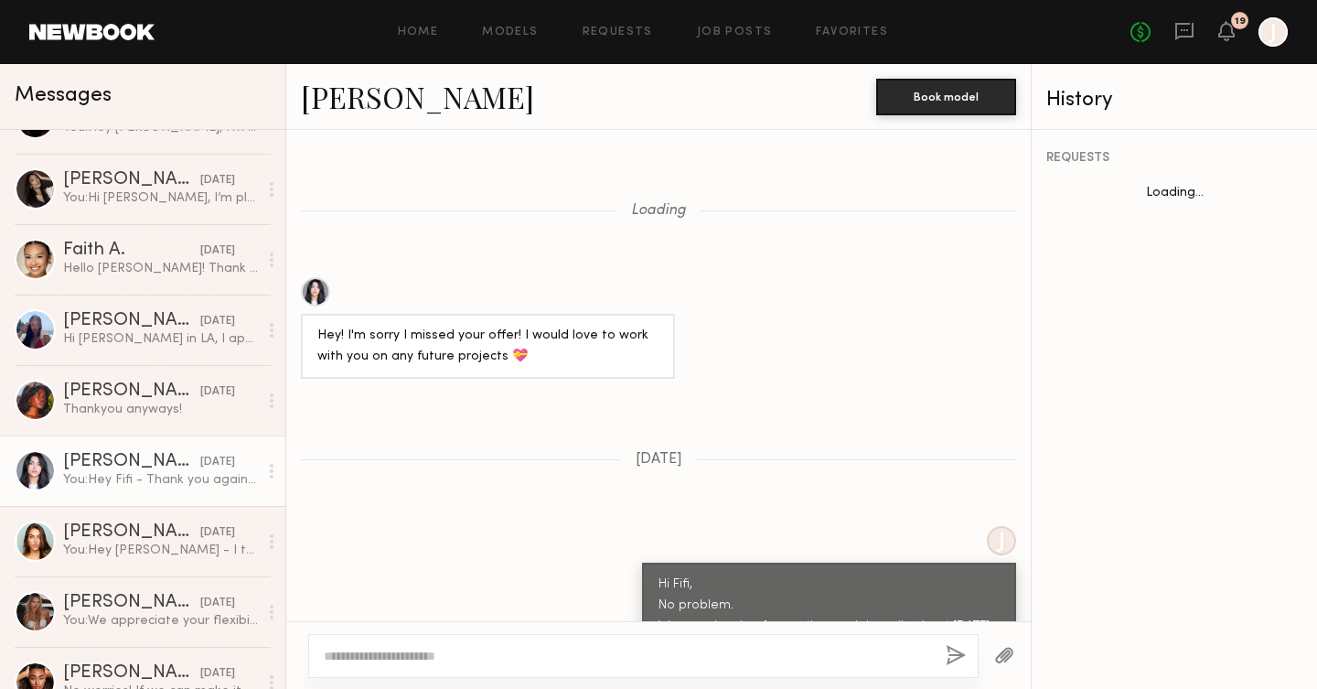
scroll to position [1398, 0]
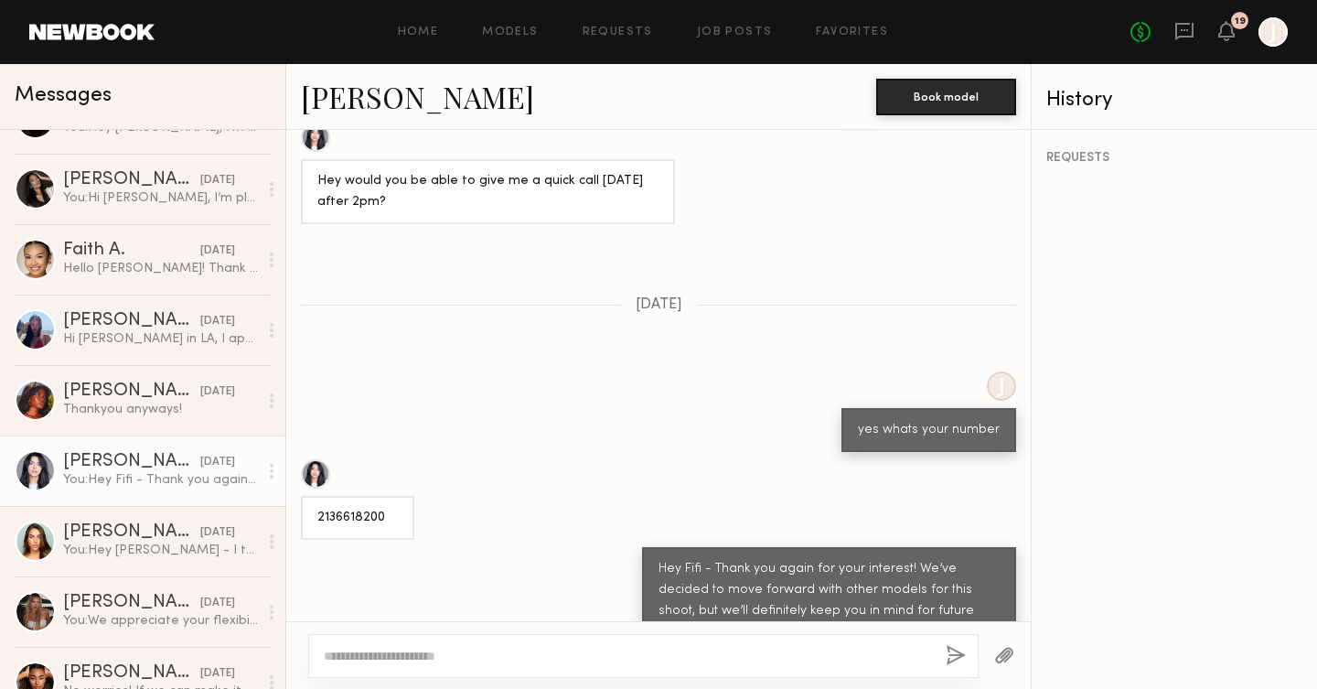
click at [502, 288] on div "Loading Hey! I'm sorry I missed your offer! I would love to work with you on an…" at bounding box center [658, 375] width 744 height 491
click at [339, 97] on link "Fifi K." at bounding box center [417, 96] width 233 height 39
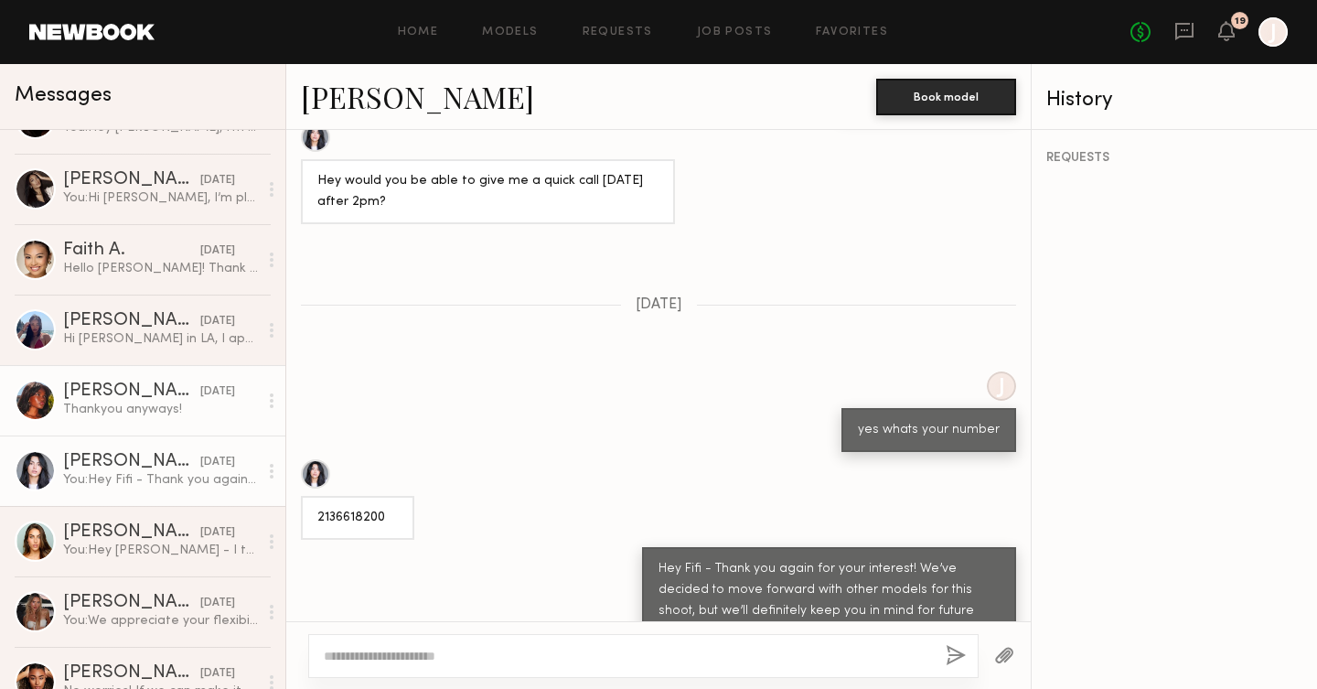
scroll to position [0, 0]
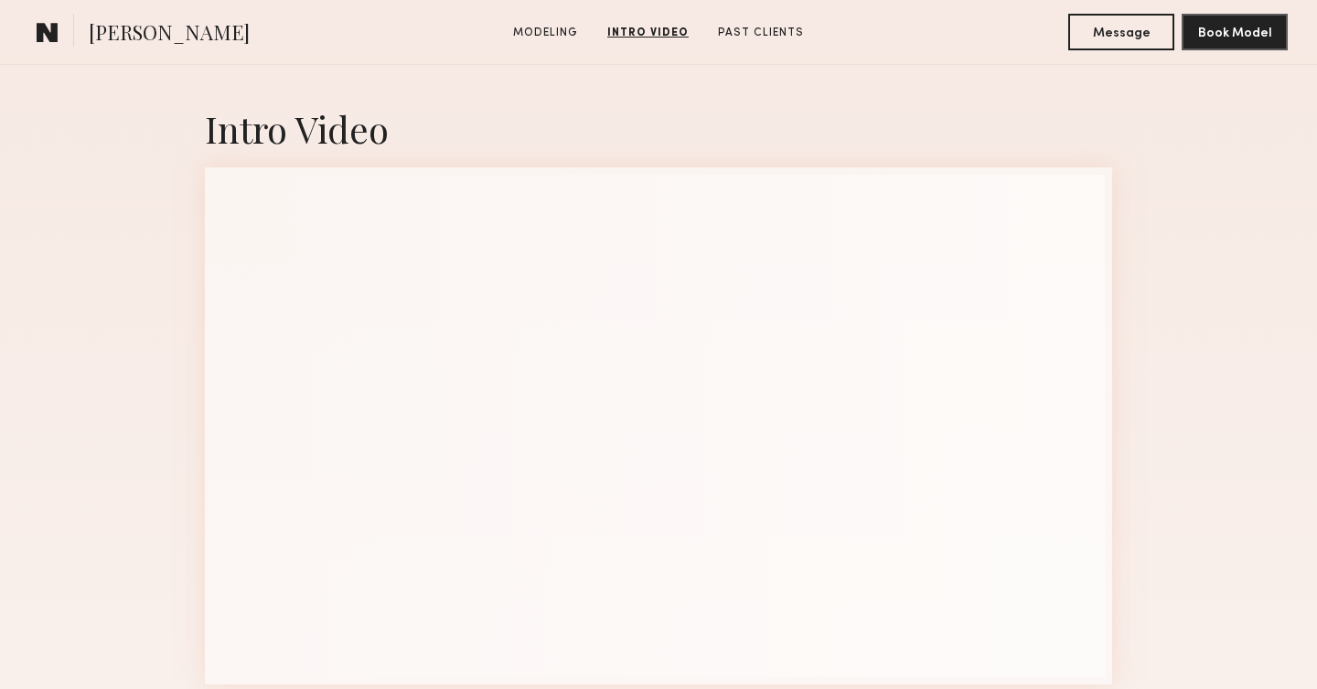
scroll to position [2547, 0]
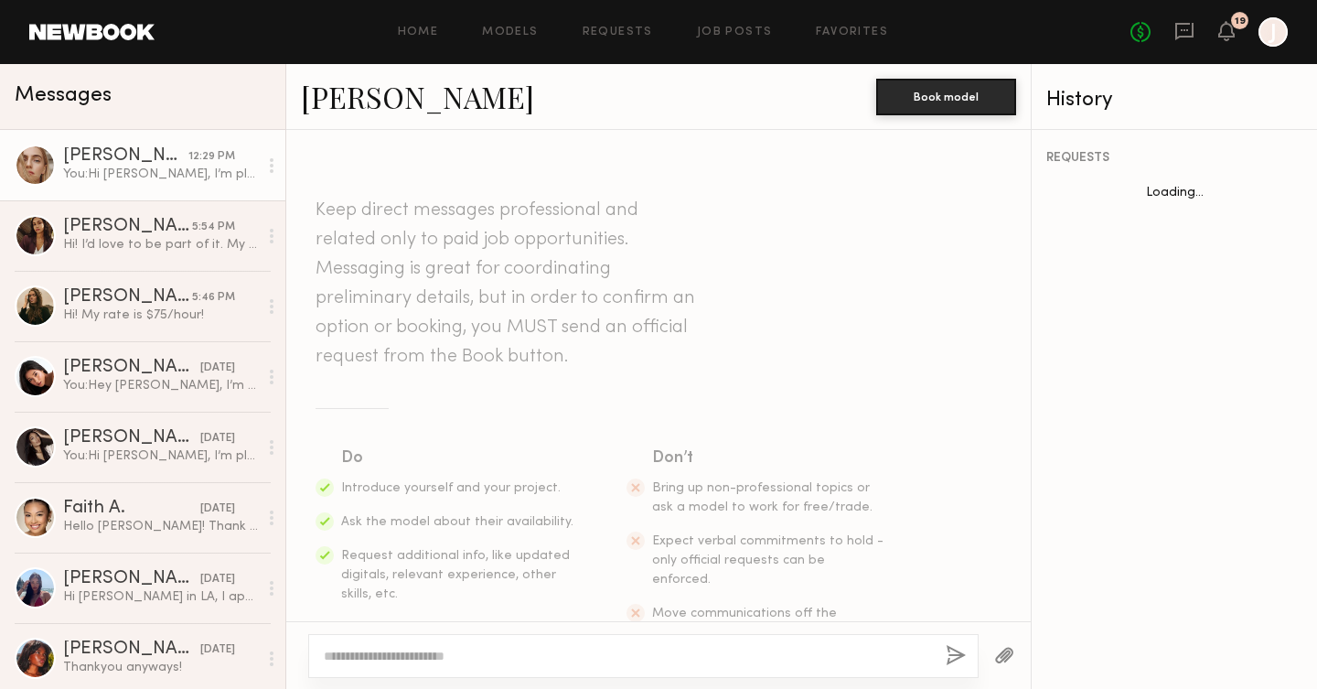
scroll to position [382, 0]
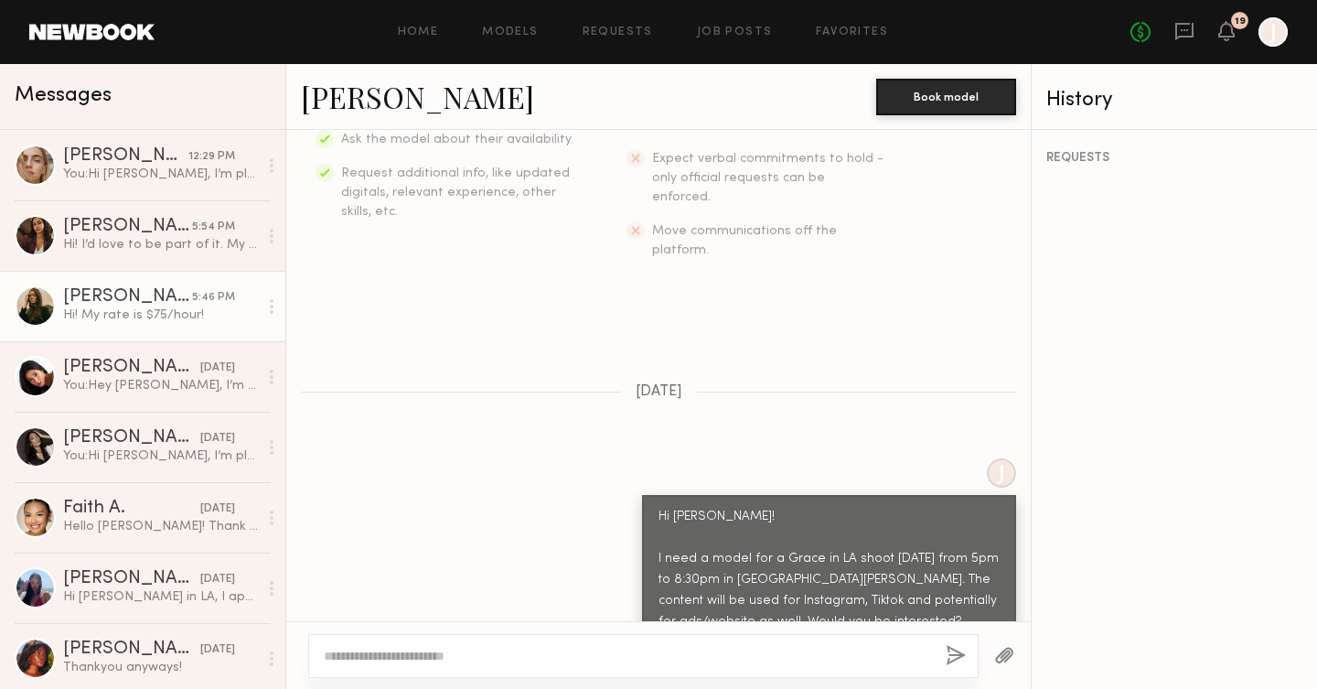
click at [161, 299] on div "[PERSON_NAME]" at bounding box center [127, 297] width 129 height 18
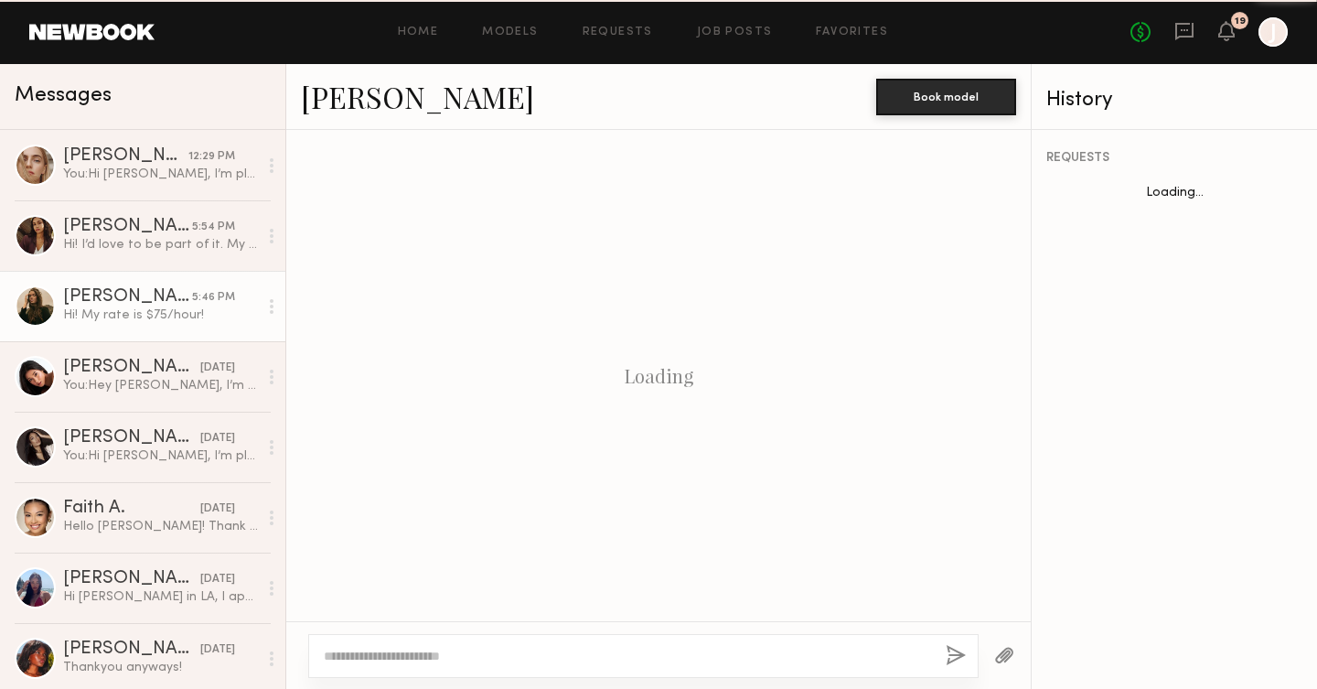
scroll to position [455, 0]
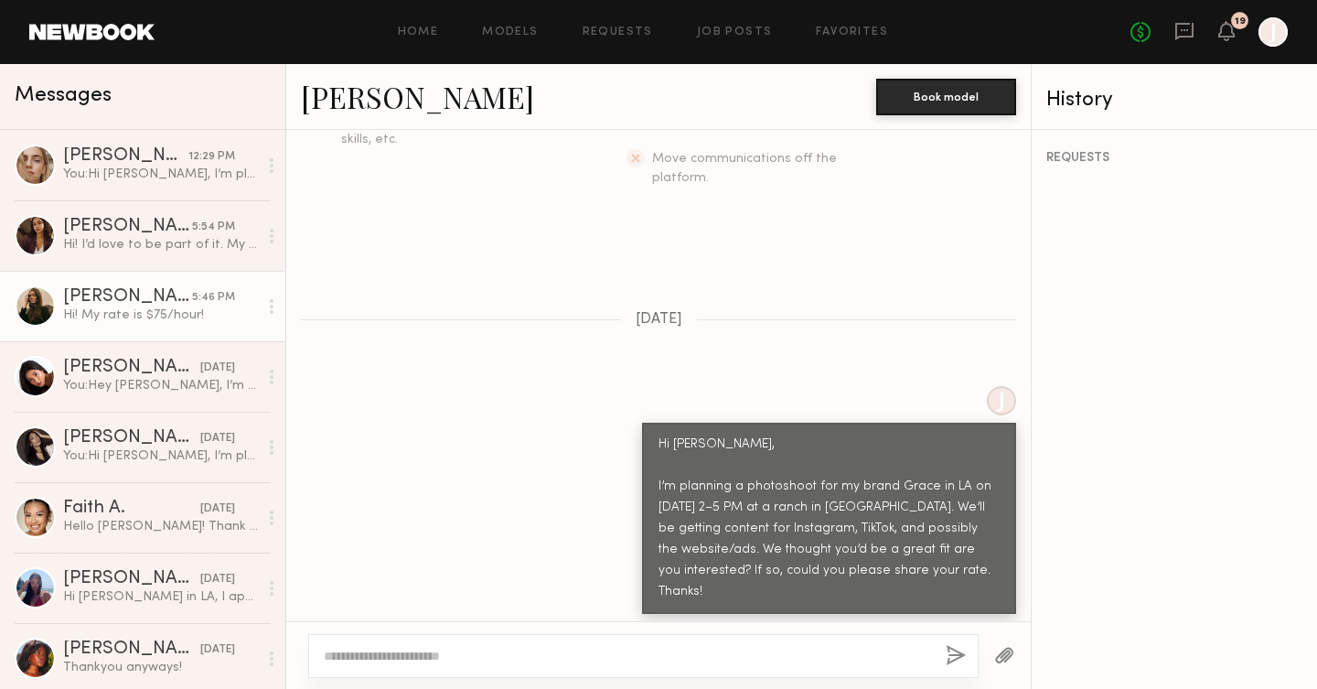
click at [369, 102] on link "[PERSON_NAME]" at bounding box center [417, 96] width 233 height 39
click at [521, 658] on textarea at bounding box center [627, 656] width 607 height 18
type textarea "********"
type textarea "*"
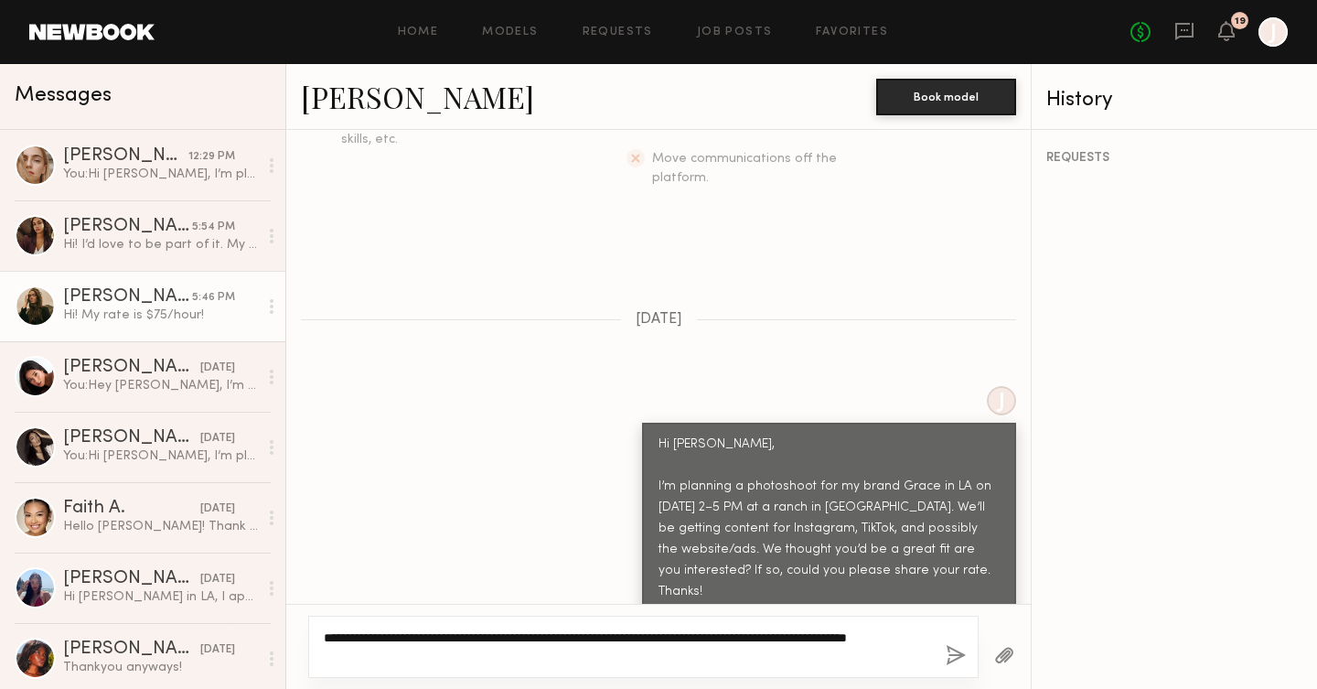
drag, startPoint x: 614, startPoint y: 655, endPoint x: 862, endPoint y: 638, distance: 248.4
click at [862, 638] on textarea "**********" at bounding box center [627, 646] width 607 height 37
type textarea "**********"
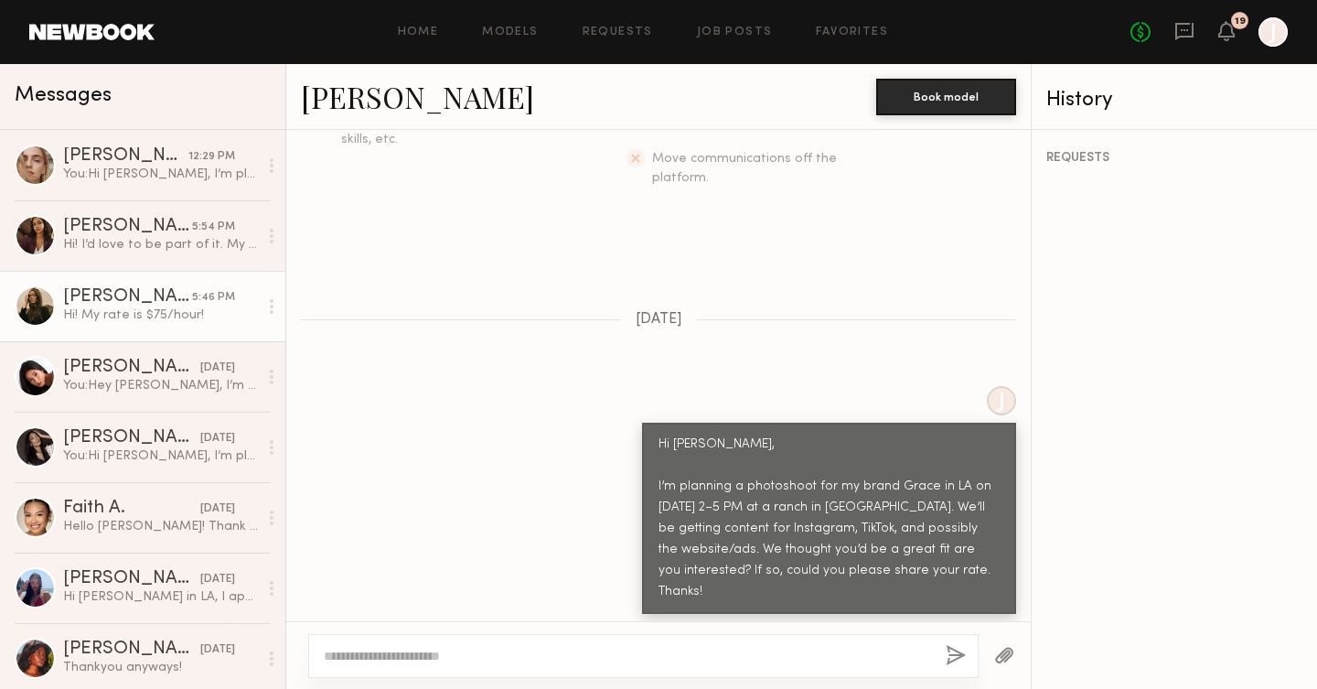
paste textarea "**********"
click at [417, 661] on textarea "**********" at bounding box center [627, 656] width 607 height 18
click at [590, 655] on textarea "**********" at bounding box center [627, 656] width 607 height 18
click at [612, 653] on textarea "**********" at bounding box center [627, 656] width 607 height 18
drag, startPoint x: 616, startPoint y: 652, endPoint x: 902, endPoint y: 655, distance: 285.4
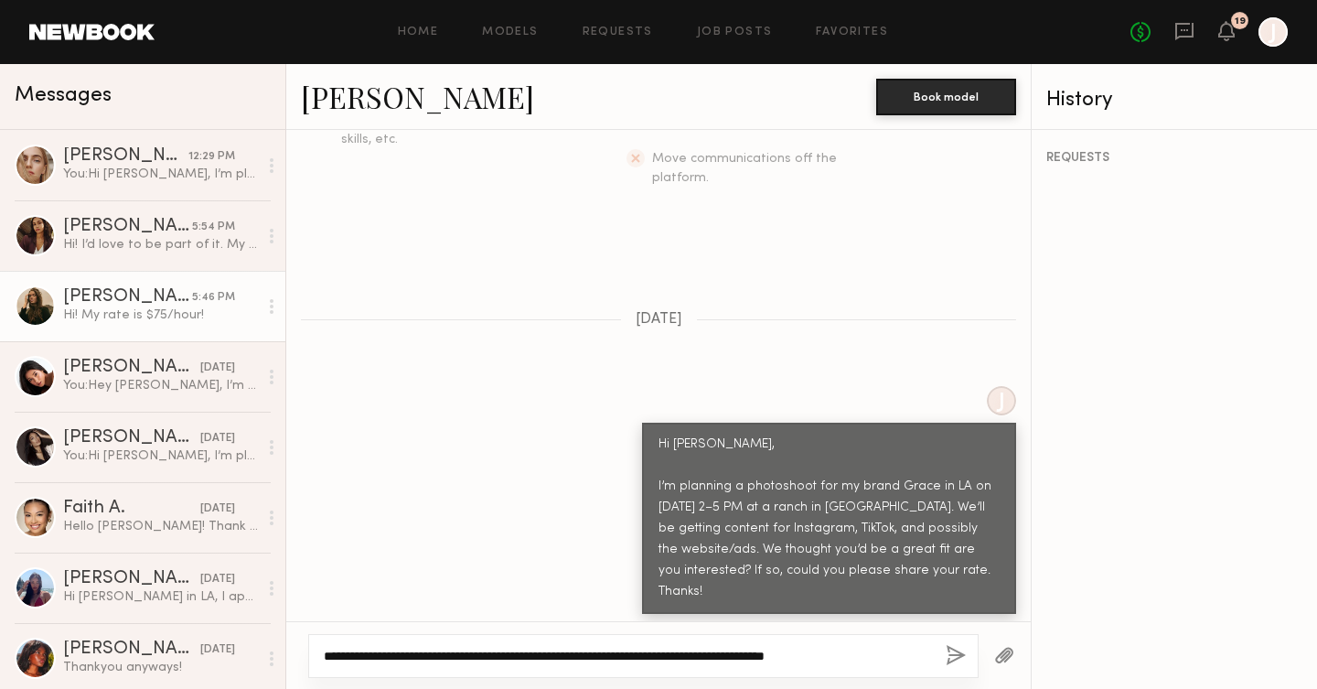
click at [902, 655] on textarea "**********" at bounding box center [627, 656] width 607 height 18
type textarea "**********"
click at [947, 662] on button "button" at bounding box center [956, 656] width 20 height 23
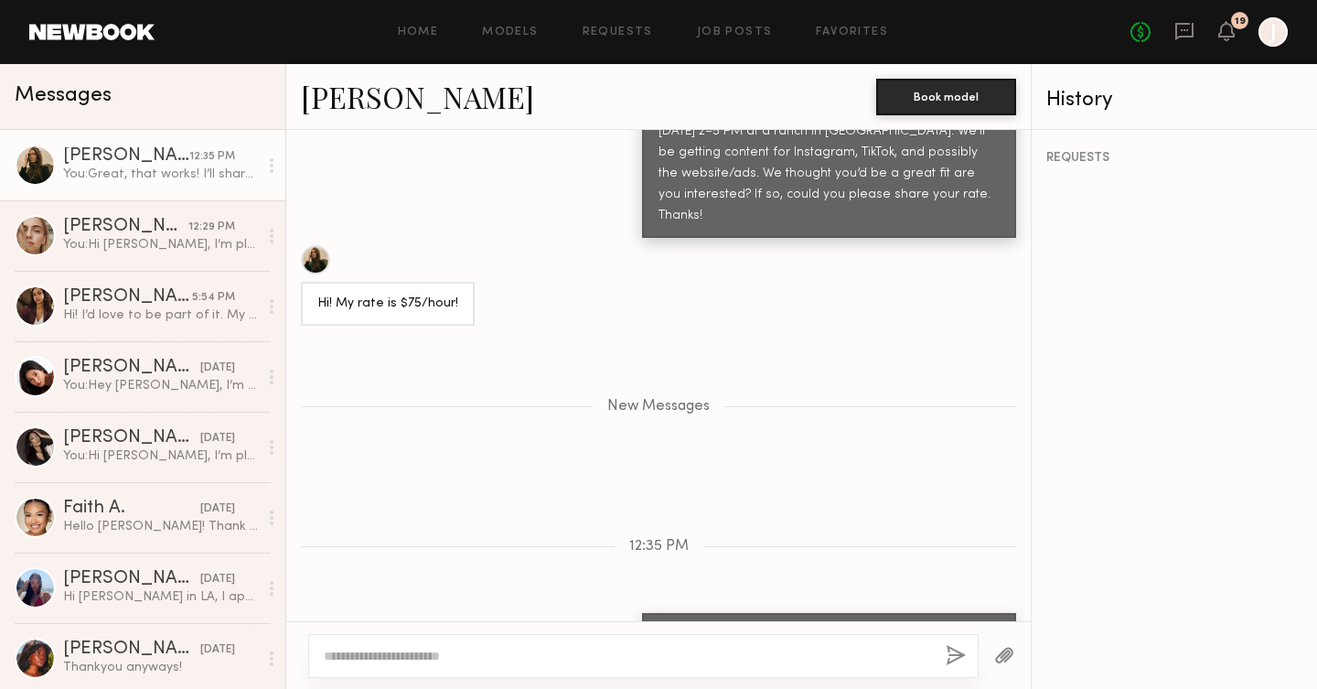
scroll to position [841, 0]
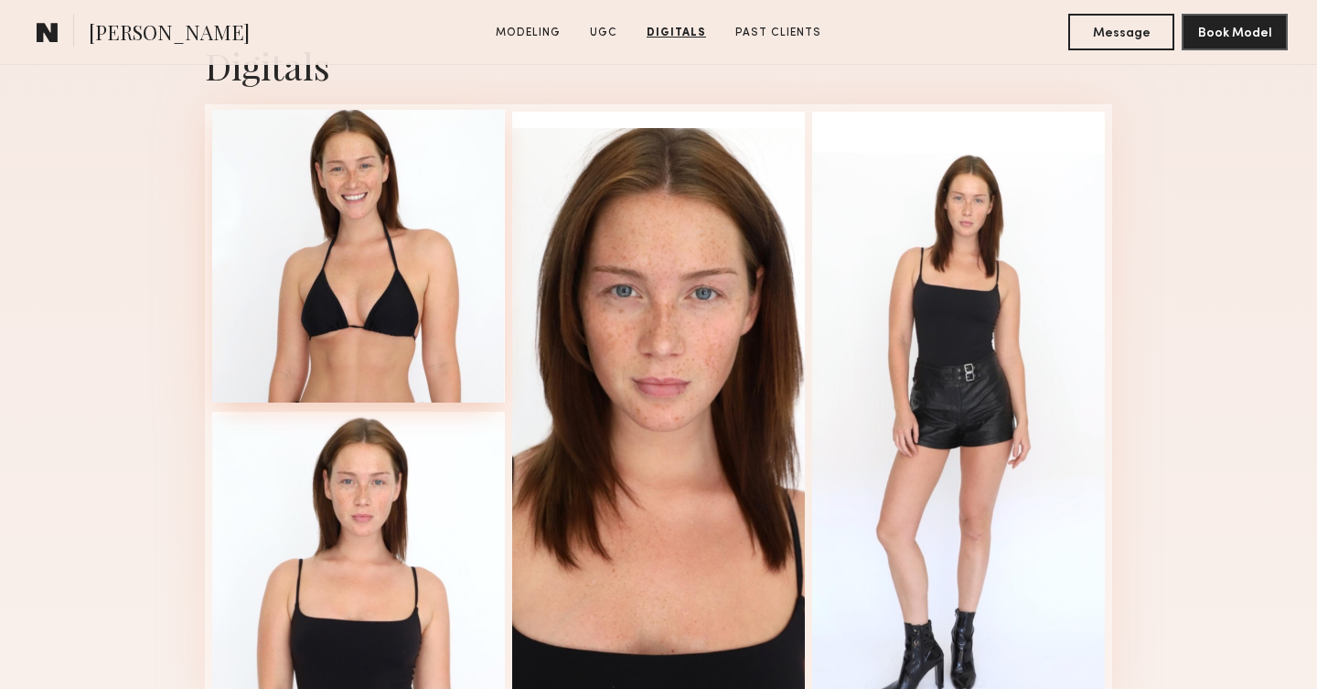
scroll to position [2757, 0]
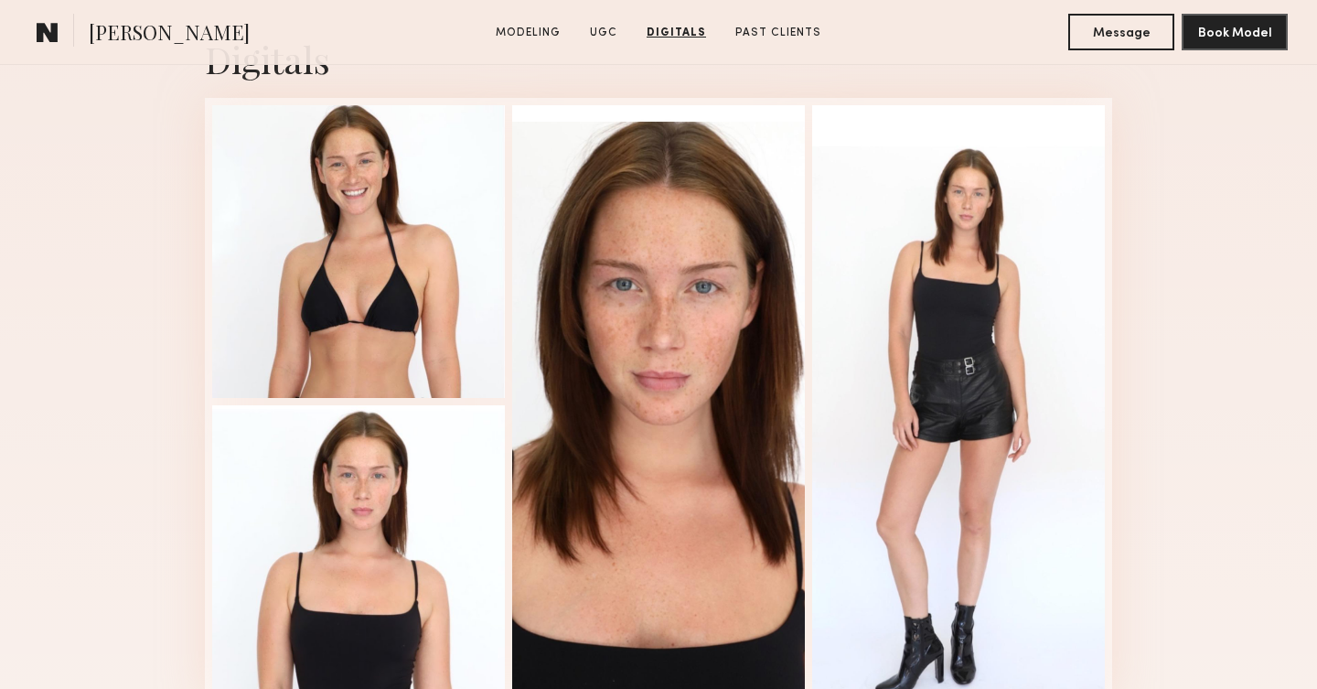
click at [113, 213] on div "Digitals 1 of 4" at bounding box center [658, 370] width 1317 height 773
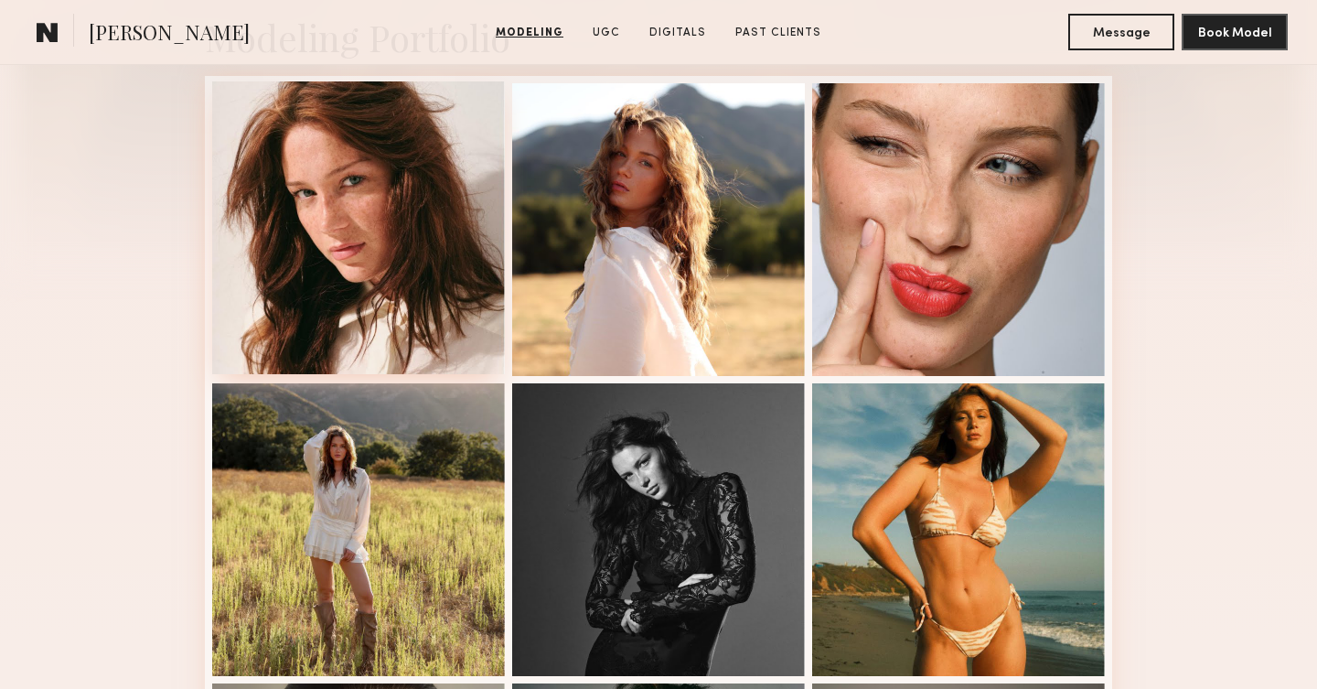
scroll to position [446, 0]
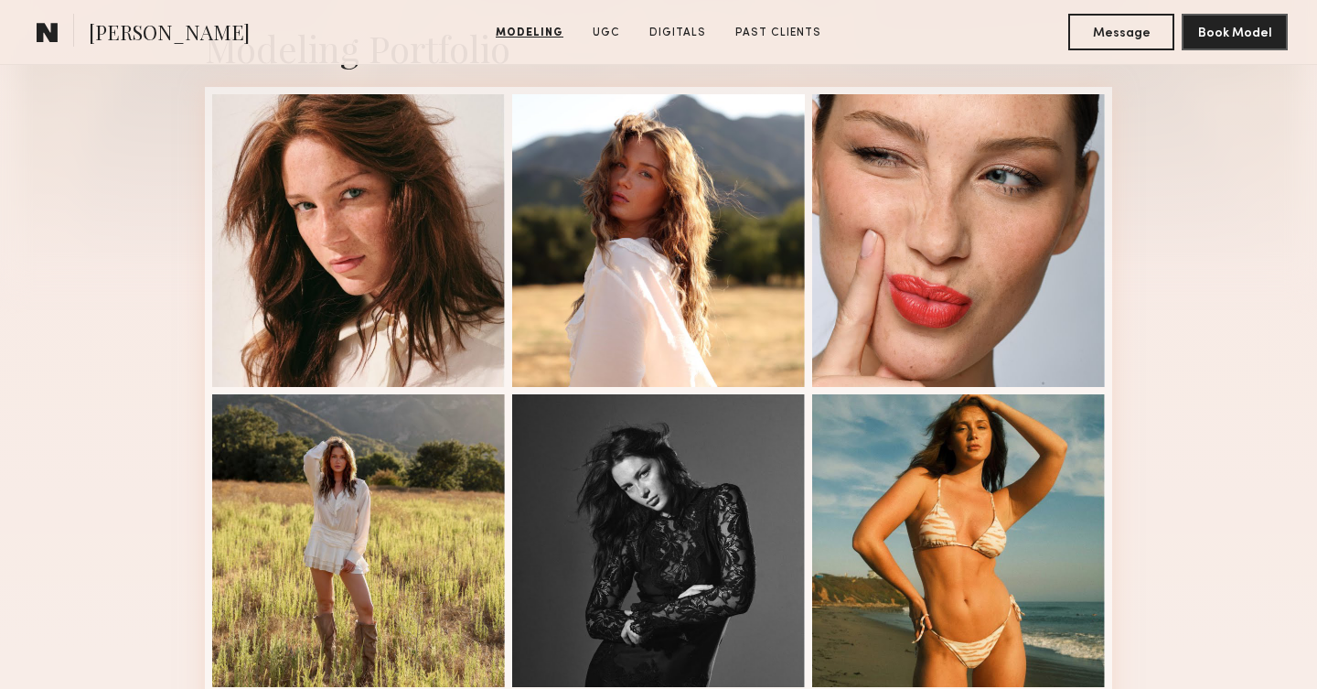
click at [208, 297] on nb-model-profile-images-feed at bounding box center [658, 690] width 907 height 1207
click at [151, 294] on div "Modeling Portfolio View More" at bounding box center [658, 685] width 1317 height 1424
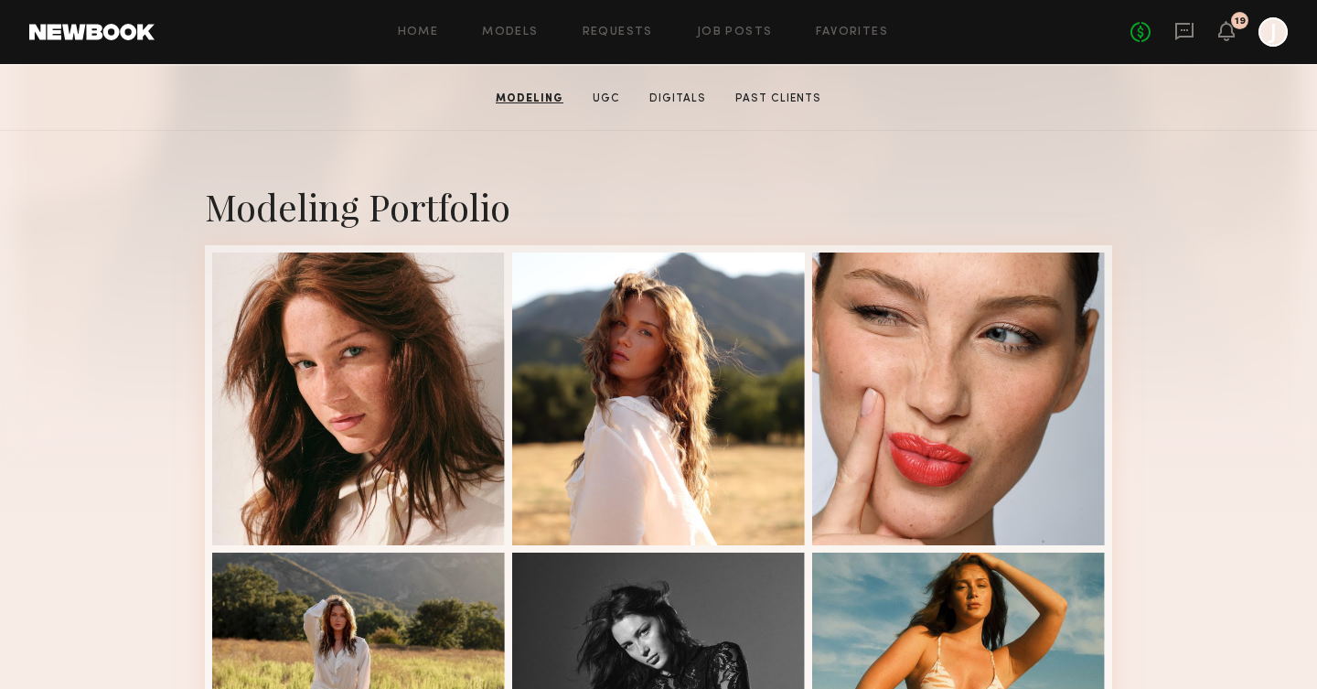
scroll to position [0, 0]
